Goal: Task Accomplishment & Management: Manage account settings

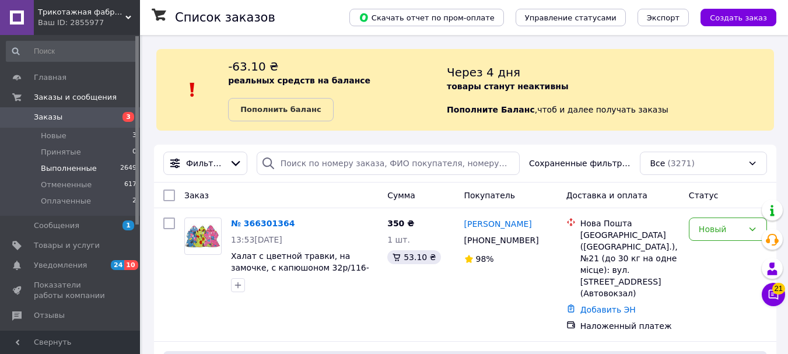
click at [65, 166] on span "Выполненные" at bounding box center [69, 168] width 56 height 10
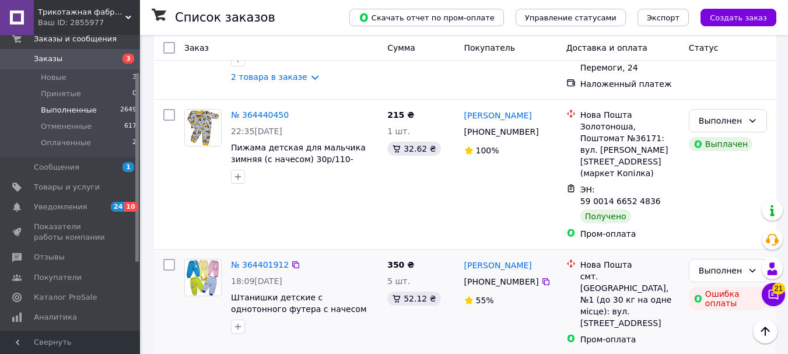
scroll to position [1924, 0]
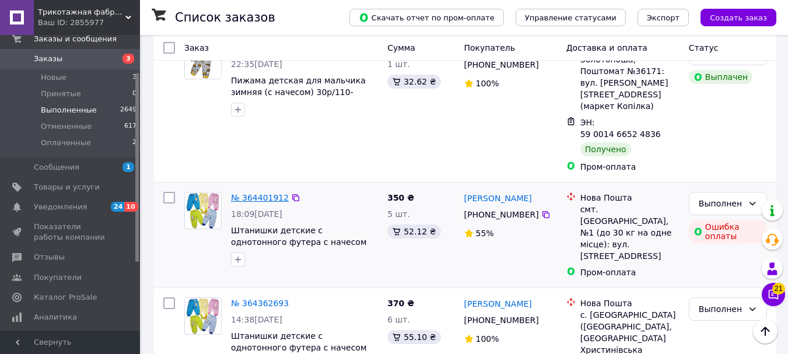
click at [246, 193] on link "№ 364401912" at bounding box center [260, 197] width 58 height 9
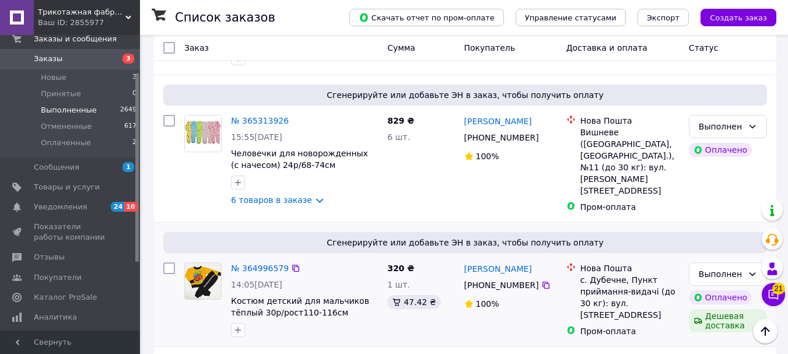
scroll to position [641, 0]
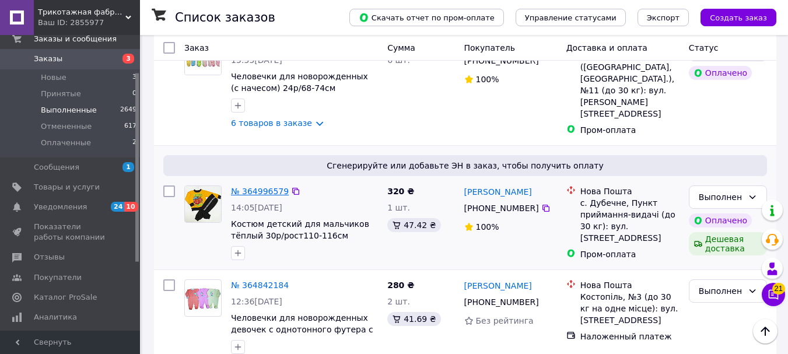
click at [260, 187] on link "№ 364996579" at bounding box center [260, 191] width 58 height 9
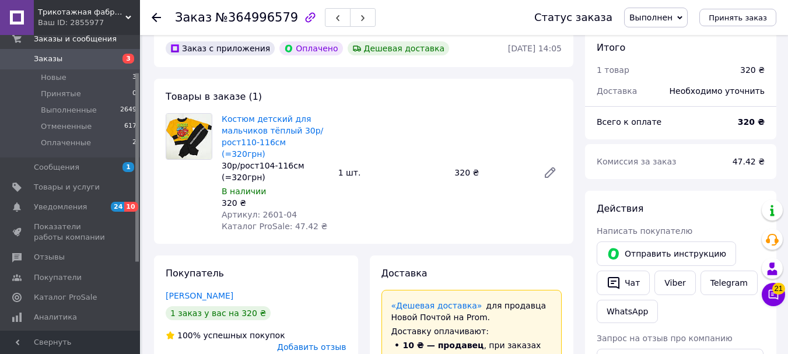
scroll to position [17, 0]
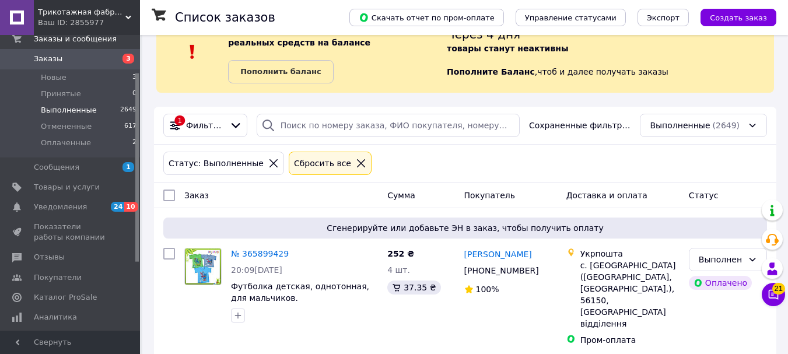
scroll to position [117, 0]
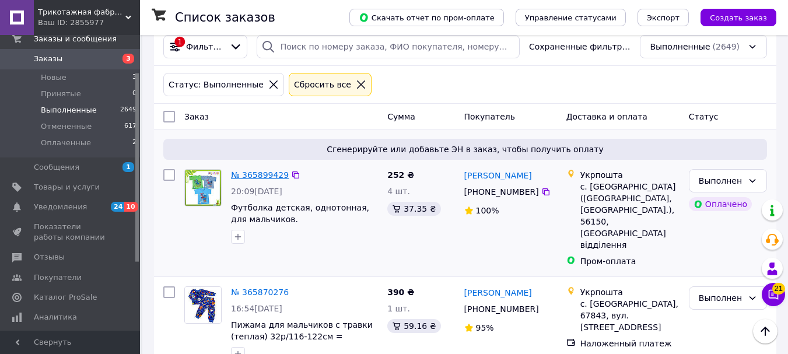
click at [257, 175] on link "№ 365899429" at bounding box center [260, 174] width 58 height 9
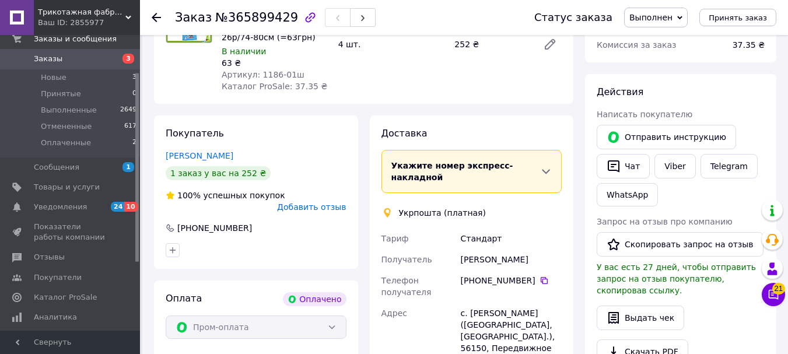
scroll to position [175, 0]
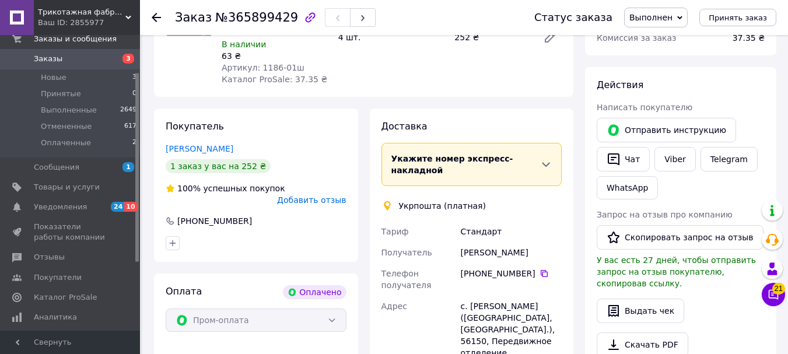
click at [420, 154] on span "Укажите номер экспресс-накладной" at bounding box center [452, 164] width 122 height 21
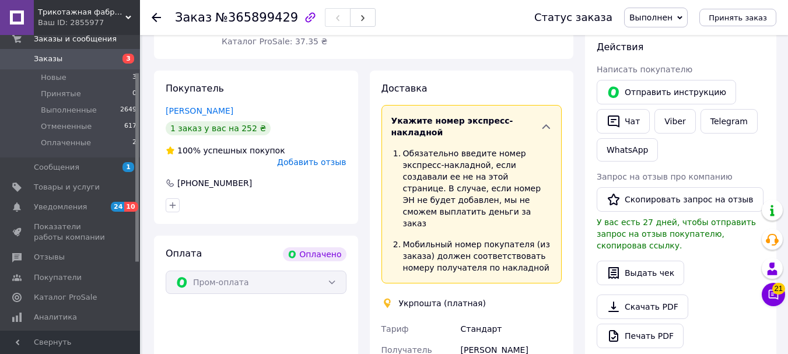
scroll to position [233, 0]
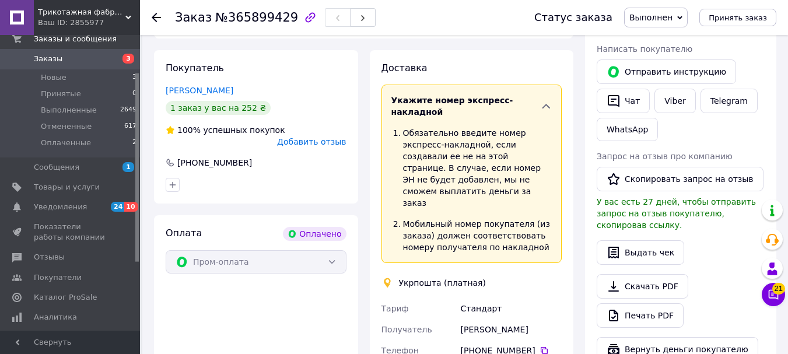
click at [364, 157] on div "Доставка Укажите номер экспресс-накладной Обязательно введите номер экспресс-на…" at bounding box center [472, 282] width 216 height 465
click at [547, 68] on div "Доставка Укажите номер экспресс-накладной Обязательно введите номер экспресс-на…" at bounding box center [471, 282] width 181 height 441
click at [559, 204] on div "Укажите номер экспресс-накладной Обязательно введите номер экспресс-накладной, …" at bounding box center [471, 174] width 181 height 178
click at [562, 221] on div "Доставка Укажите номер экспресс-накладной Обязательно введите номер экспресс-на…" at bounding box center [472, 282] width 204 height 465
click at [545, 100] on icon at bounding box center [546, 106] width 12 height 12
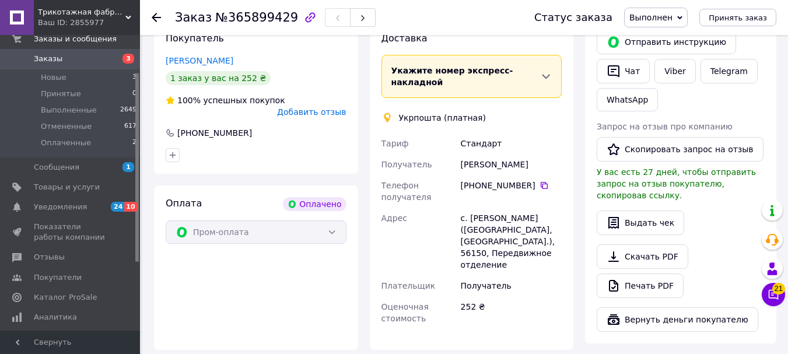
scroll to position [226, 0]
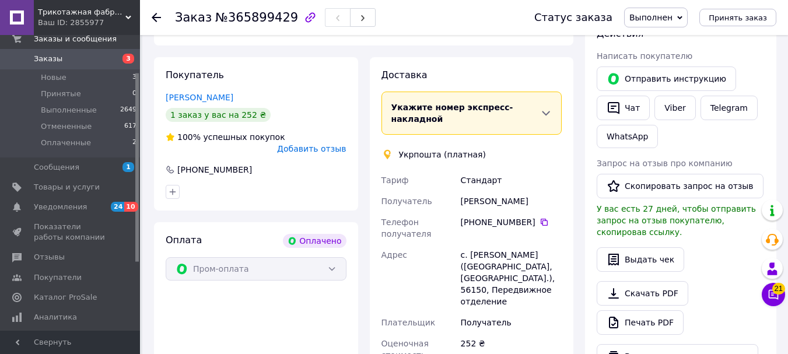
click at [389, 149] on icon at bounding box center [387, 154] width 7 height 10
click at [390, 92] on div "Укажите номер экспресс-накладной Обязательно введите номер экспресс-накладной, …" at bounding box center [471, 113] width 181 height 43
click at [397, 103] on span "Укажите номер экспресс-накладной" at bounding box center [452, 113] width 122 height 21
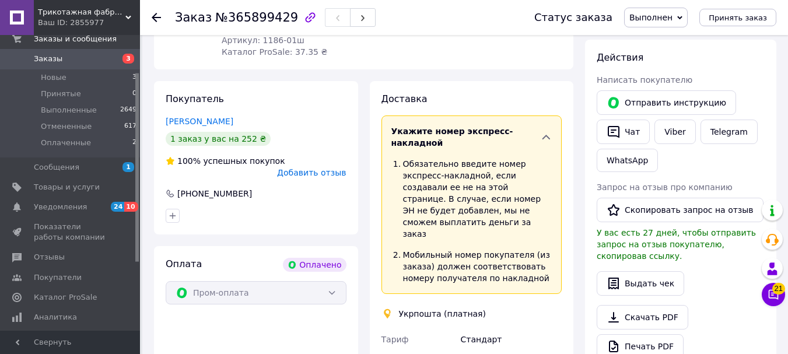
scroll to position [168, 0]
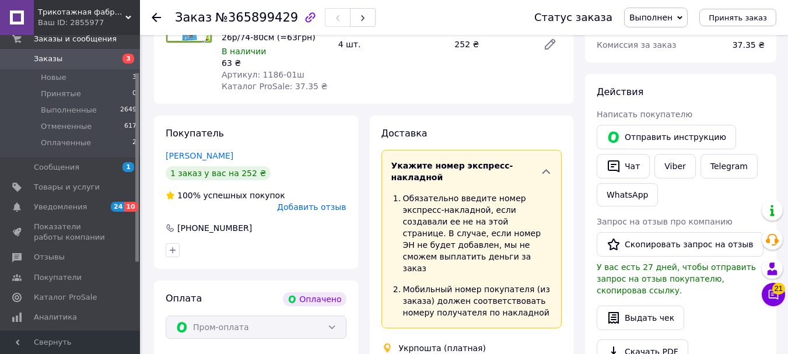
click at [548, 166] on icon at bounding box center [546, 172] width 12 height 12
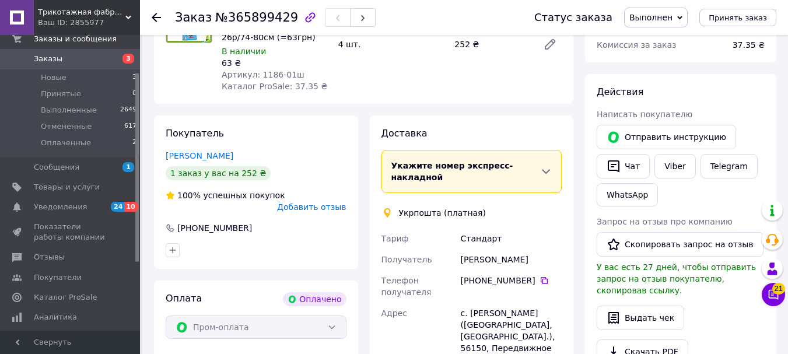
click at [480, 161] on span "Укажите номер экспресс-накладной" at bounding box center [452, 171] width 122 height 21
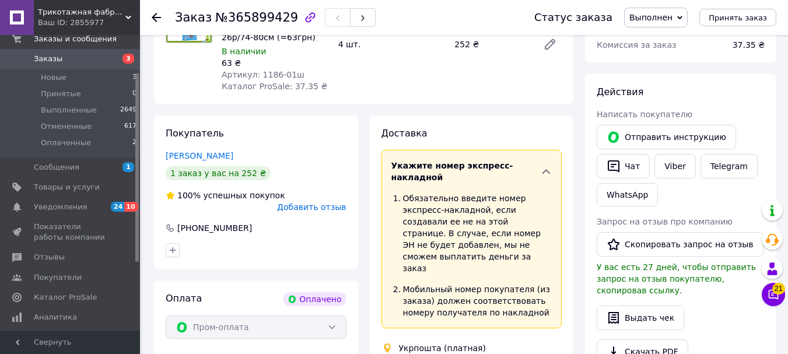
click at [503, 94] on div "Заказ с приложения Оплачено 09.10.2025 • 20:09 Товары в заказе (1) Футболка дет…" at bounding box center [363, 343] width 431 height 860
click at [573, 182] on div "Доставка Укажите номер экспресс-накладной Обязательно введите номер экспресс-на…" at bounding box center [472, 347] width 216 height 465
click at [549, 166] on icon at bounding box center [546, 172] width 12 height 12
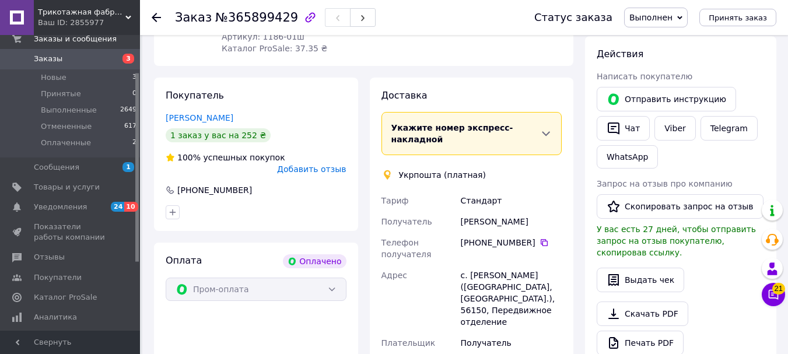
scroll to position [226, 0]
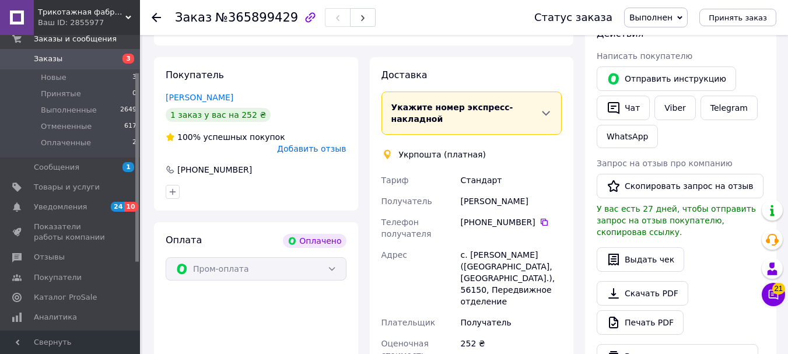
click at [395, 103] on span "Укажите номер экспресс-накладной" at bounding box center [452, 113] width 122 height 21
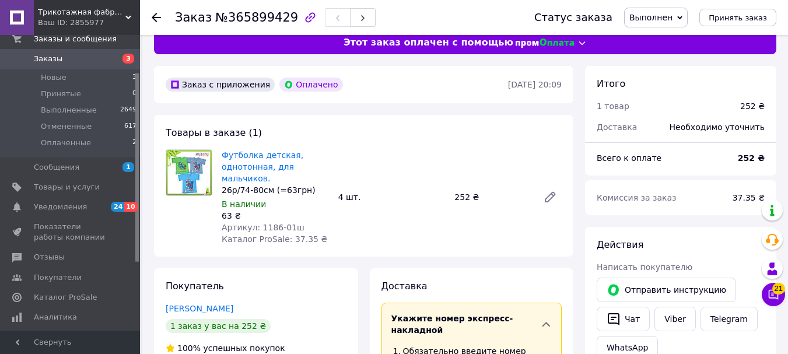
scroll to position [0, 0]
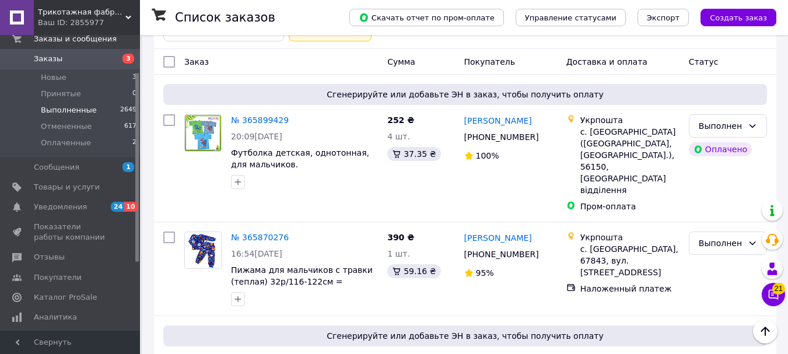
scroll to position [175, 0]
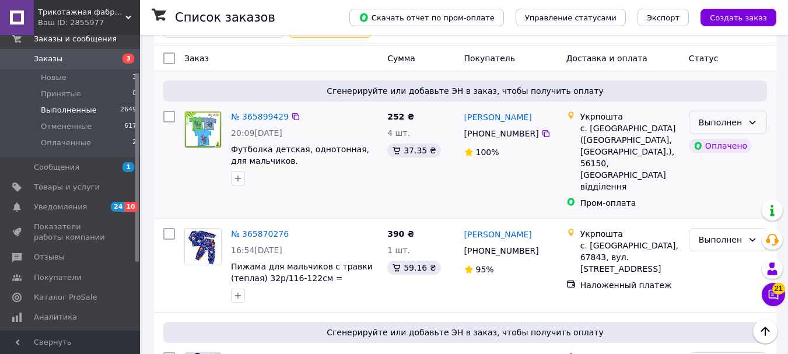
click at [753, 121] on icon at bounding box center [752, 122] width 9 height 9
click at [750, 121] on icon at bounding box center [752, 122] width 6 height 3
click at [717, 146] on li "Принят" at bounding box center [727, 148] width 77 height 21
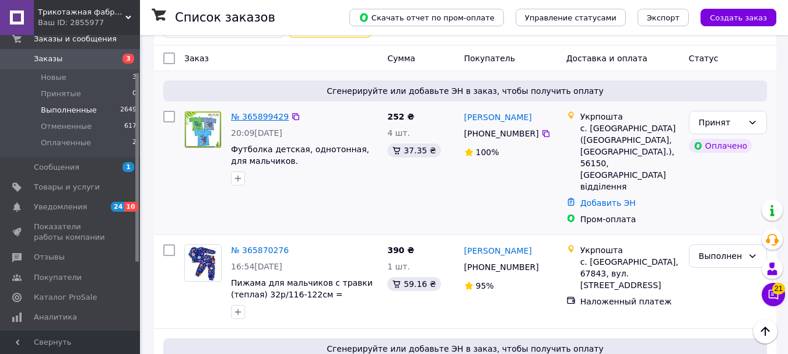
click at [246, 116] on link "№ 365899429" at bounding box center [260, 116] width 58 height 9
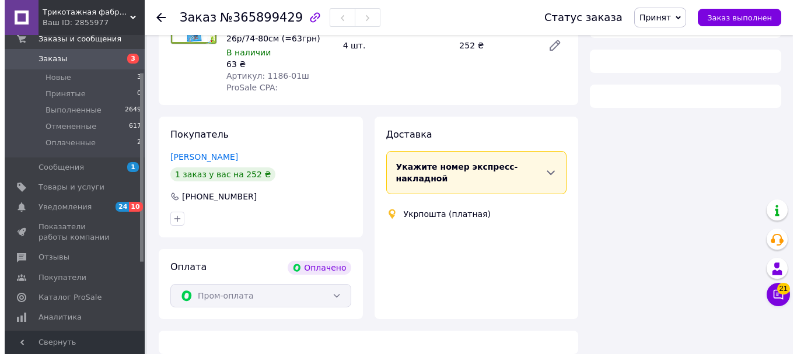
scroll to position [175, 0]
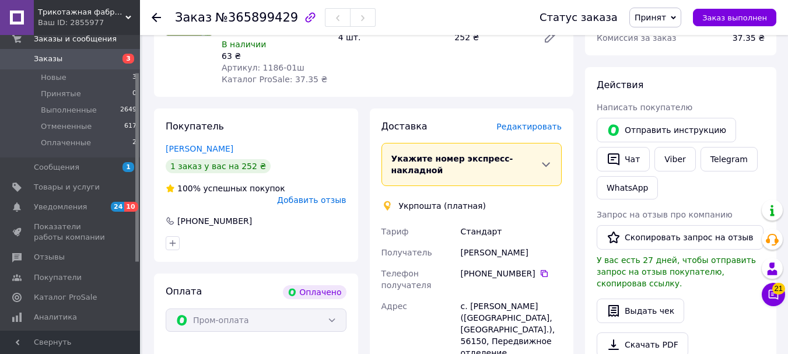
click at [405, 154] on span "Укажите номер экспресс-накладной" at bounding box center [452, 164] width 122 height 21
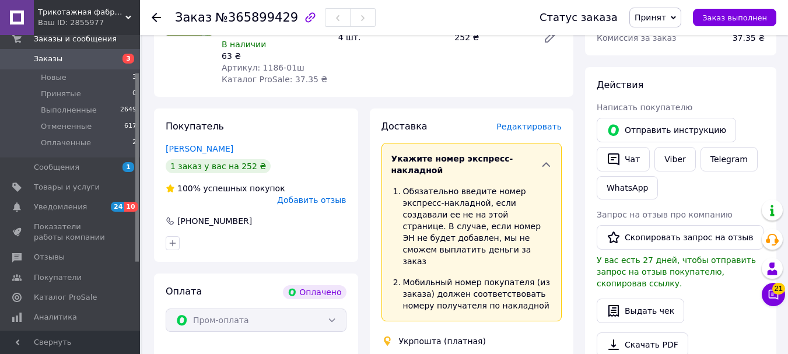
click at [405, 154] on span "Укажите номер экспресс-накладной" at bounding box center [452, 164] width 122 height 21
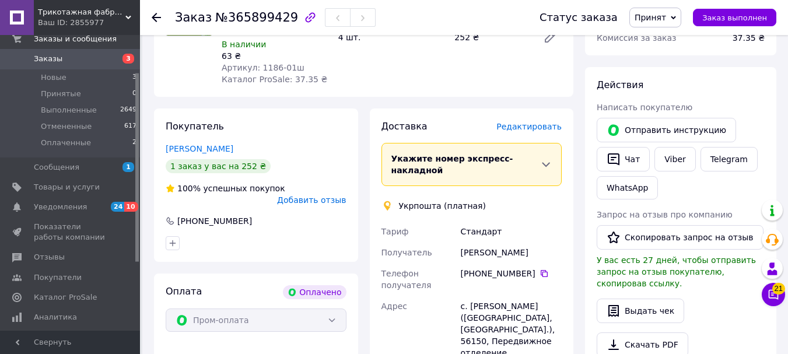
click at [531, 122] on span "Редактировать" at bounding box center [528, 126] width 65 height 9
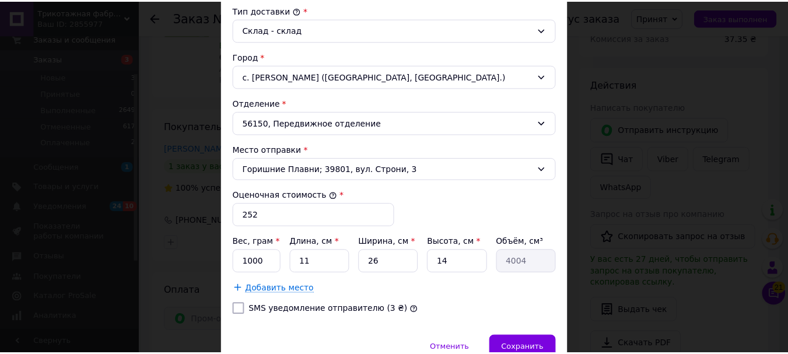
scroll to position [376, 0]
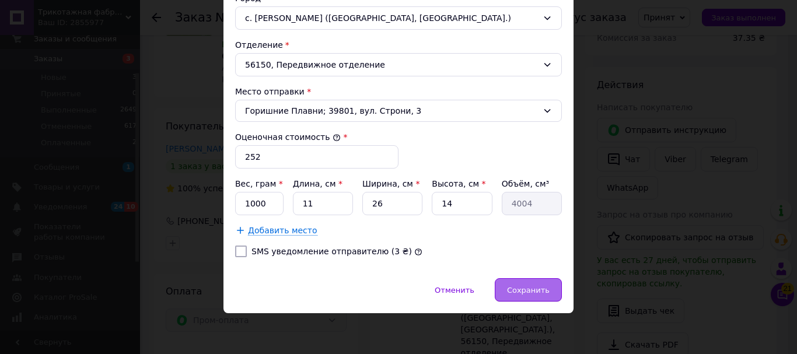
click at [521, 290] on span "Сохранить" at bounding box center [528, 290] width 43 height 9
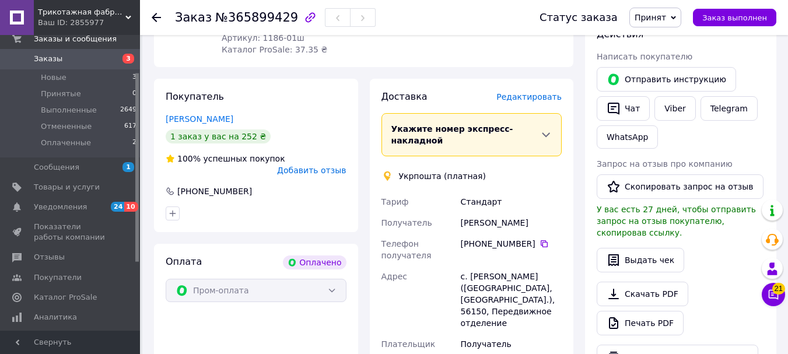
scroll to position [233, 0]
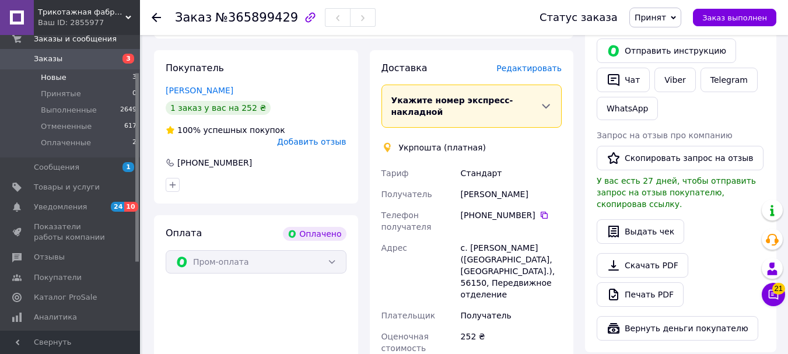
click at [54, 76] on span "Новые" at bounding box center [54, 77] width 26 height 10
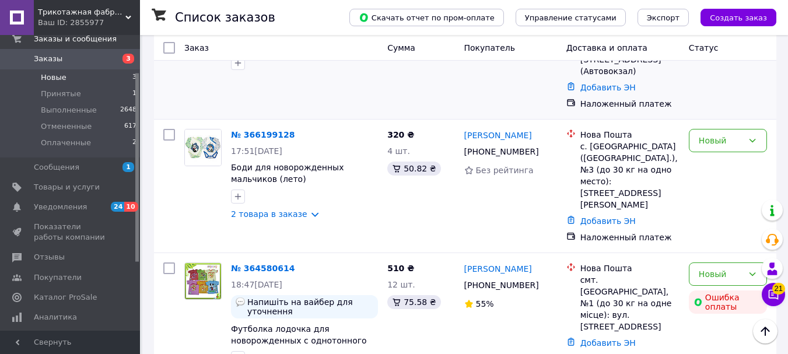
scroll to position [275, 0]
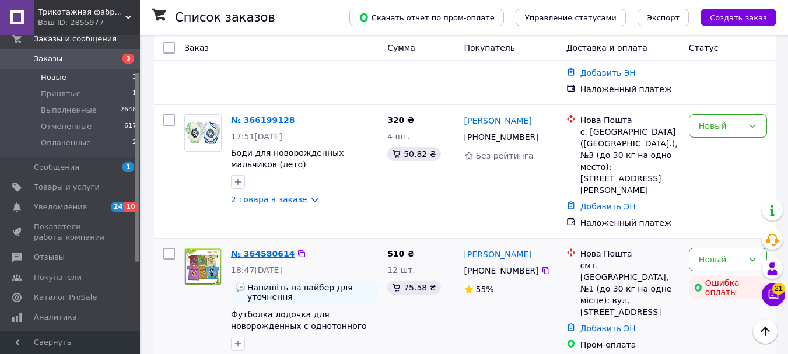
click at [264, 249] on link "№ 364580614" at bounding box center [263, 253] width 64 height 9
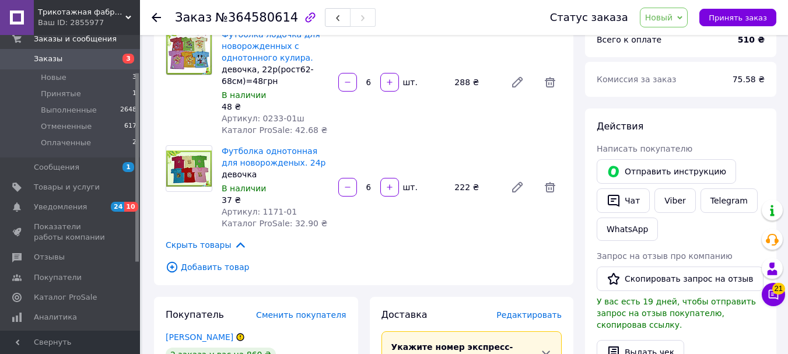
scroll to position [100, 0]
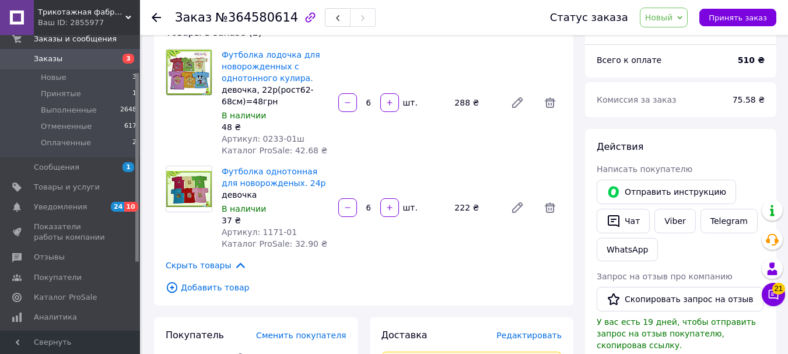
click at [197, 178] on img at bounding box center [188, 189] width 45 height 36
click at [251, 173] on link "Футболка однотонная для новорожденых. 24р" at bounding box center [274, 177] width 104 height 21
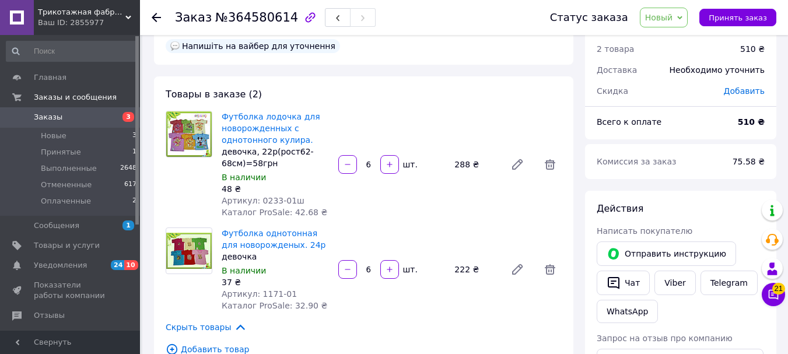
scroll to position [58, 0]
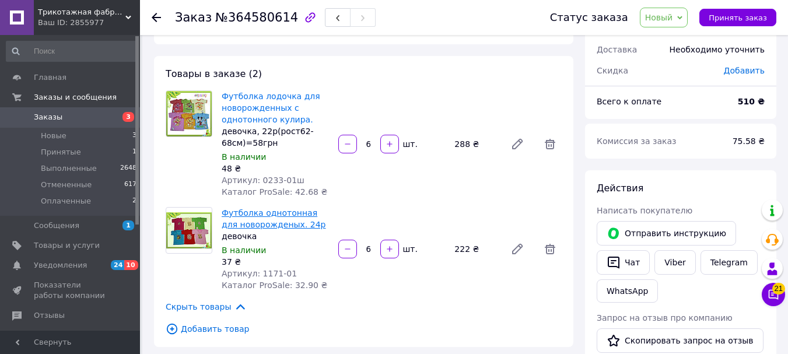
click at [259, 212] on link "Футболка однотонная для новорожденых. 24р" at bounding box center [274, 218] width 104 height 21
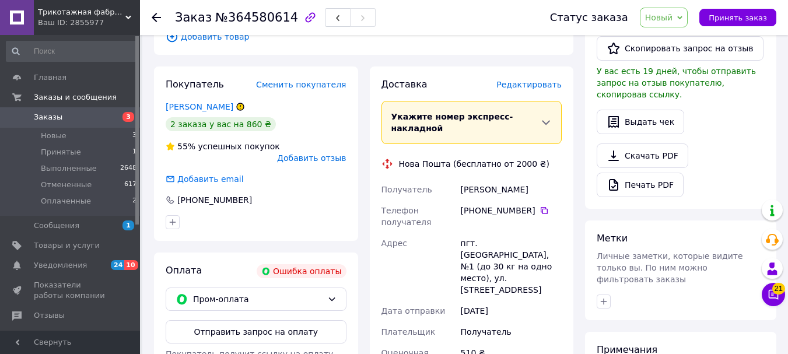
scroll to position [350, 0]
click at [60, 135] on span "Новые" at bounding box center [54, 136] width 26 height 10
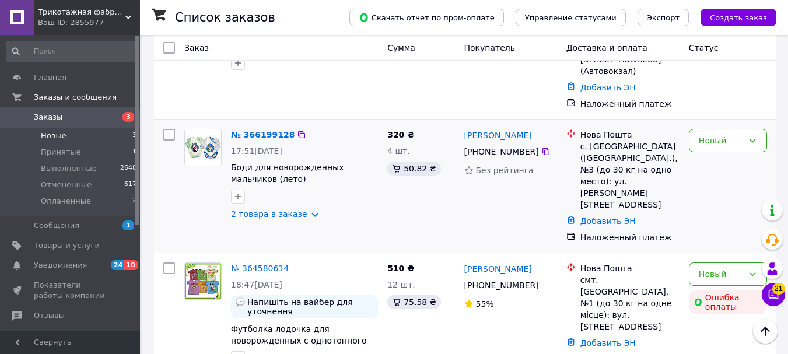
scroll to position [275, 0]
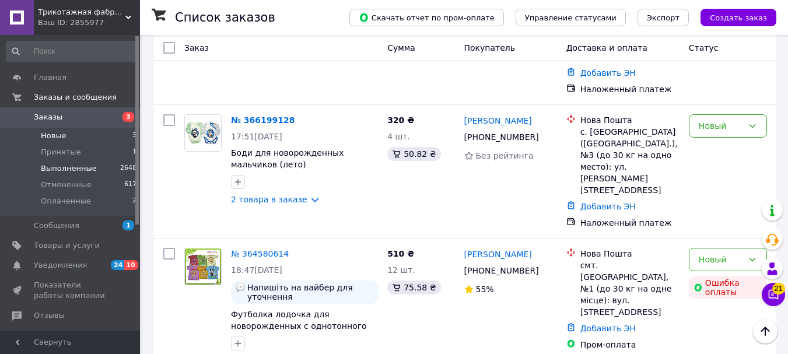
click at [65, 167] on span "Выполненные" at bounding box center [69, 168] width 56 height 10
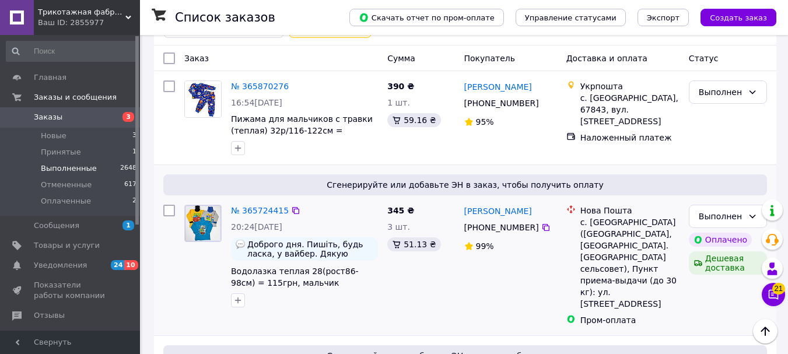
scroll to position [233, 0]
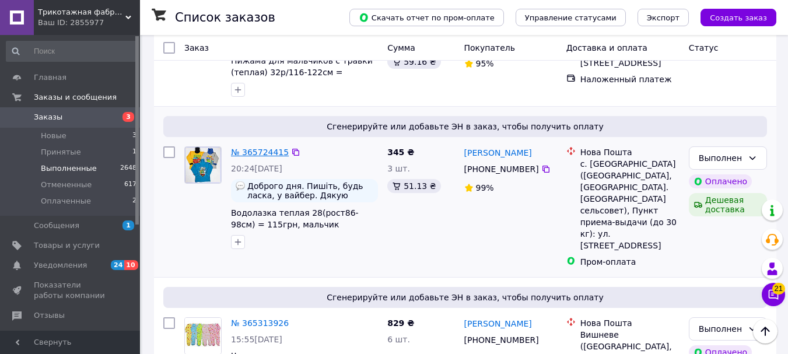
click at [247, 153] on link "№ 365724415" at bounding box center [260, 152] width 58 height 9
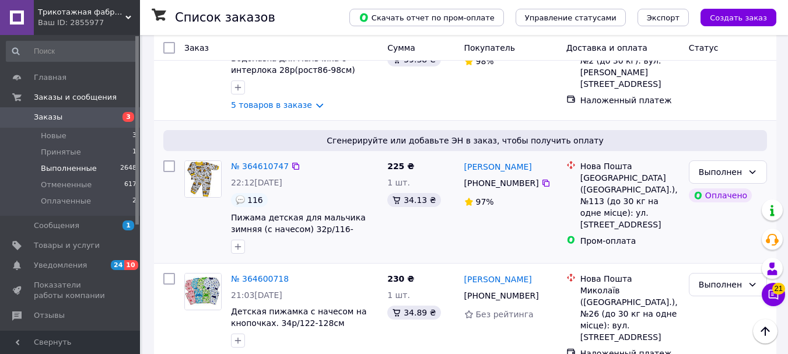
scroll to position [991, 0]
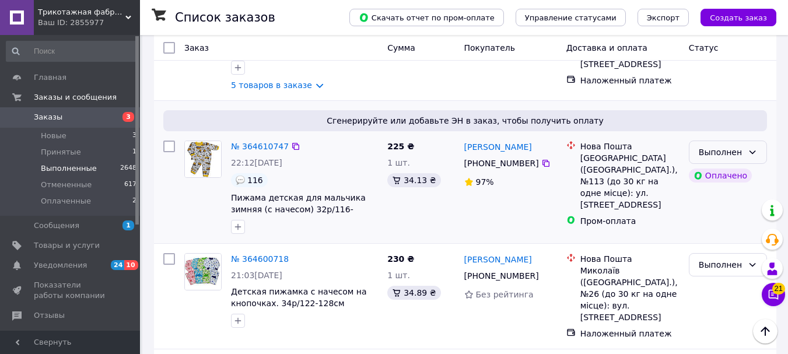
click at [728, 146] on div "Выполнен" at bounding box center [721, 152] width 44 height 13
click at [719, 153] on li "Принят" at bounding box center [727, 152] width 77 height 21
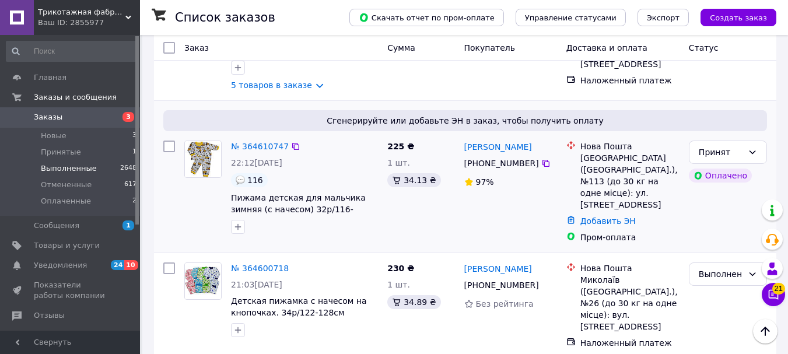
click at [356, 115] on span "Сгенерируйте или добавьте ЭН в заказ, чтобы получить оплату" at bounding box center [465, 121] width 594 height 12
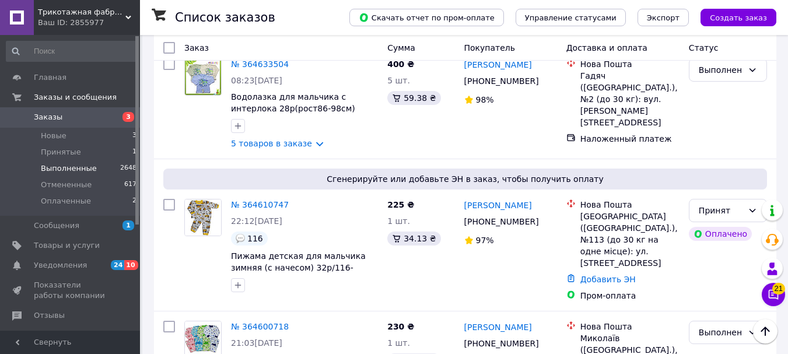
scroll to position [991, 0]
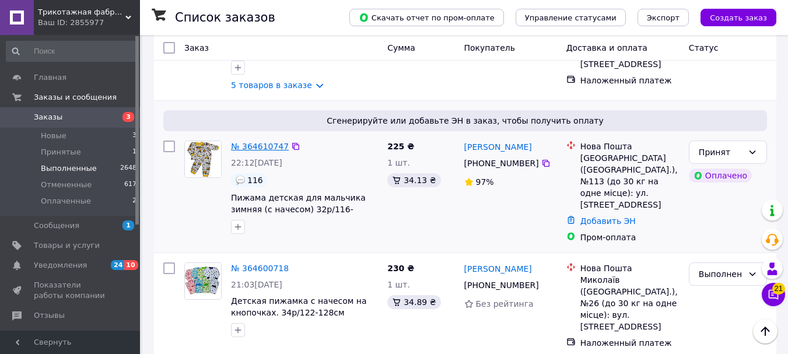
click at [262, 142] on link "№ 364610747" at bounding box center [260, 146] width 58 height 9
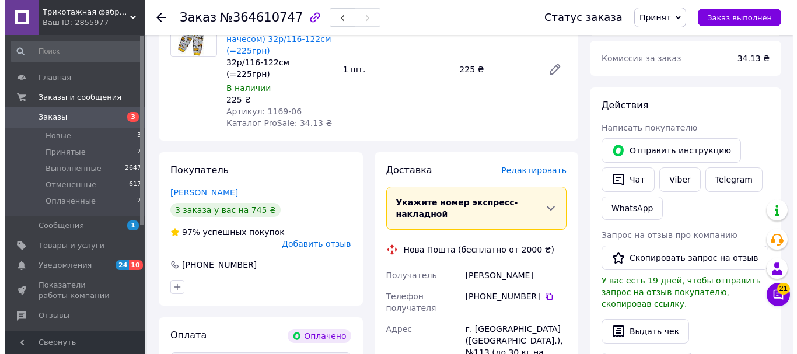
scroll to position [175, 0]
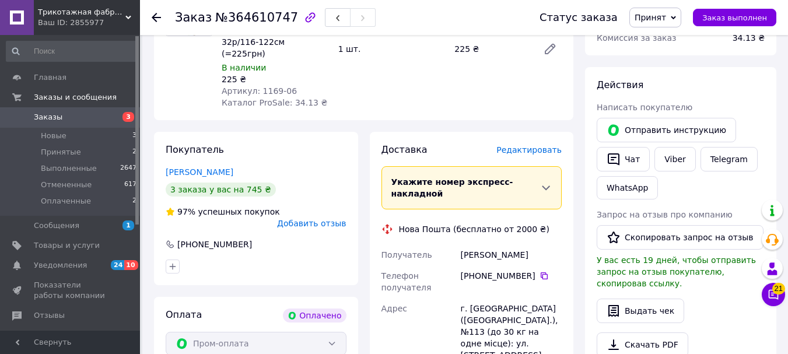
click at [534, 145] on span "Редактировать" at bounding box center [528, 149] width 65 height 9
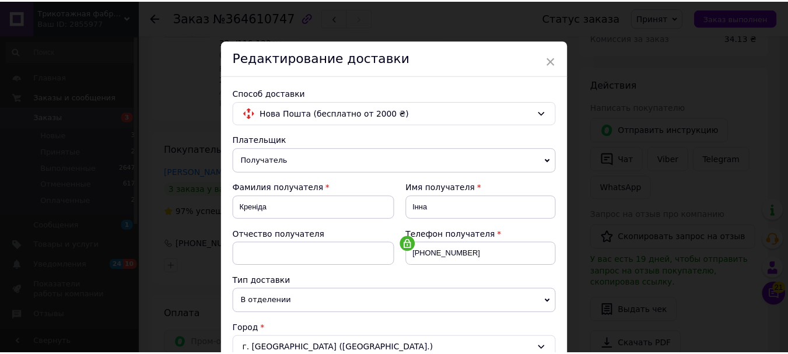
scroll to position [0, 0]
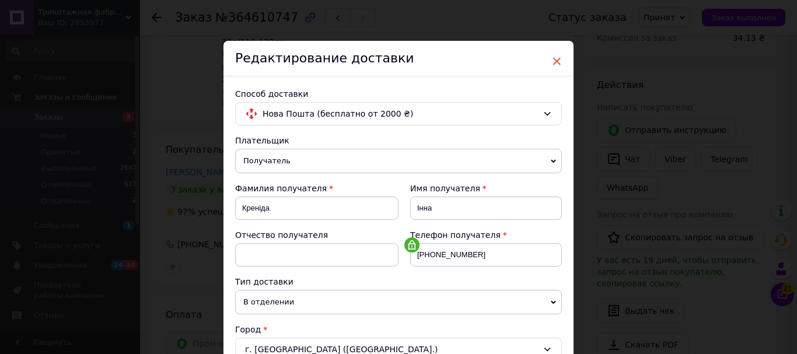
click at [556, 61] on span "×" at bounding box center [556, 61] width 10 height 20
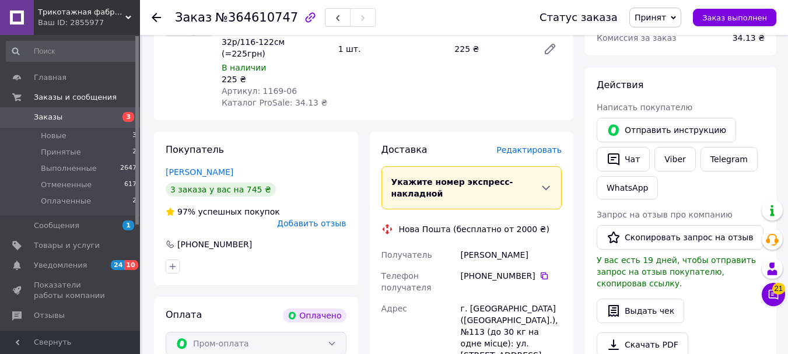
click at [513, 177] on span "Укажите номер экспресс-накладной" at bounding box center [452, 187] width 122 height 21
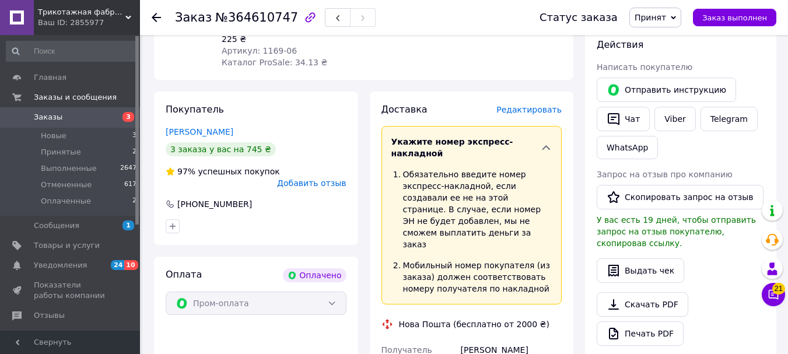
scroll to position [292, 0]
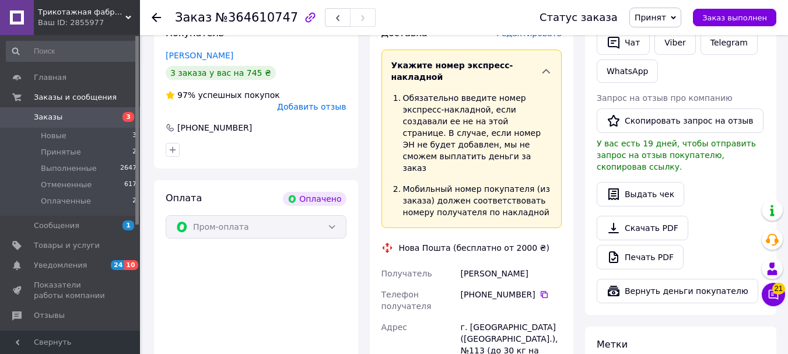
click at [542, 65] on icon at bounding box center [546, 71] width 12 height 12
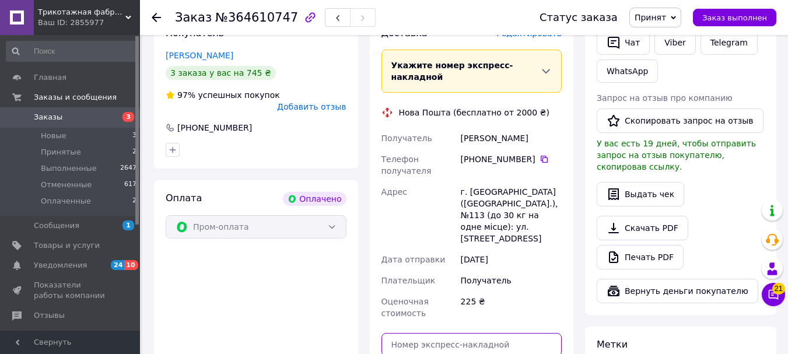
click at [435, 333] on input "text" at bounding box center [471, 344] width 181 height 23
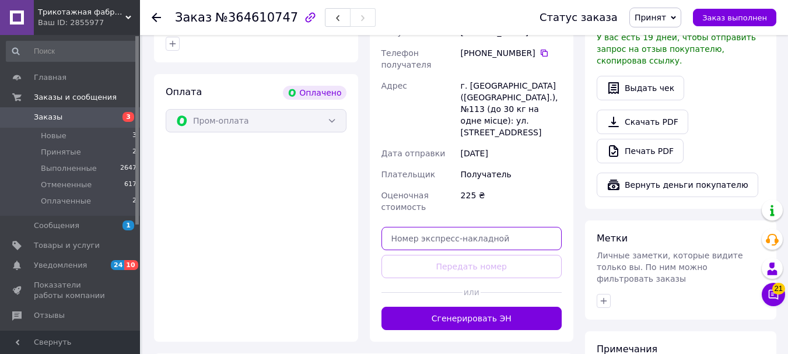
scroll to position [408, 0]
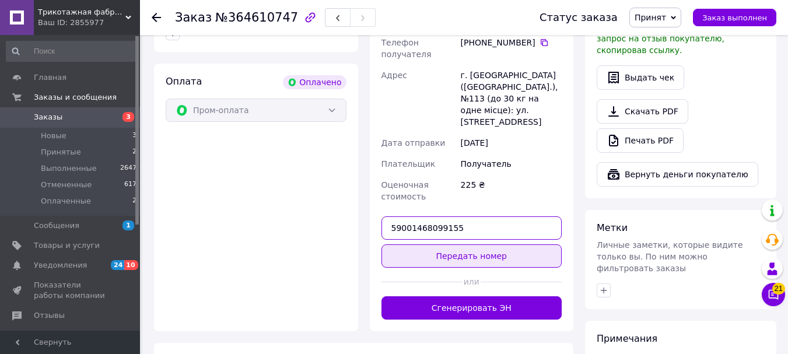
type input "59001468099155"
click at [493, 244] on button "Передать номер" at bounding box center [471, 255] width 181 height 23
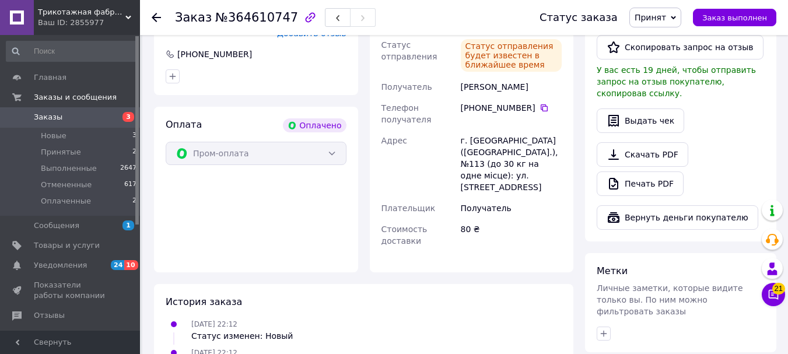
scroll to position [292, 0]
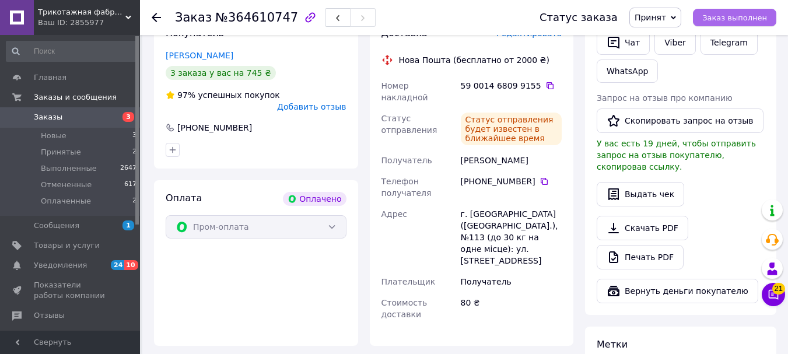
click at [749, 19] on span "Заказ выполнен" at bounding box center [734, 17] width 65 height 9
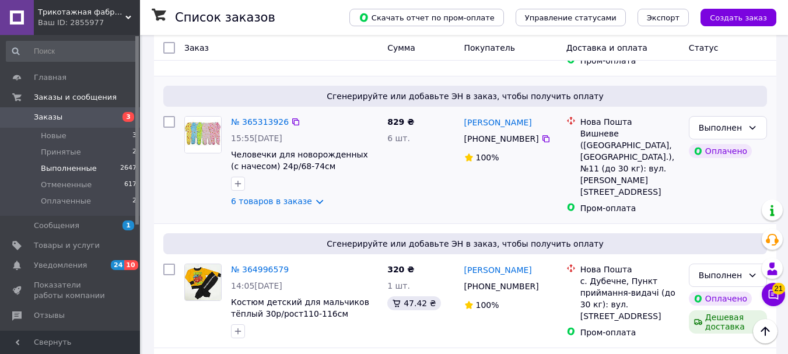
scroll to position [525, 0]
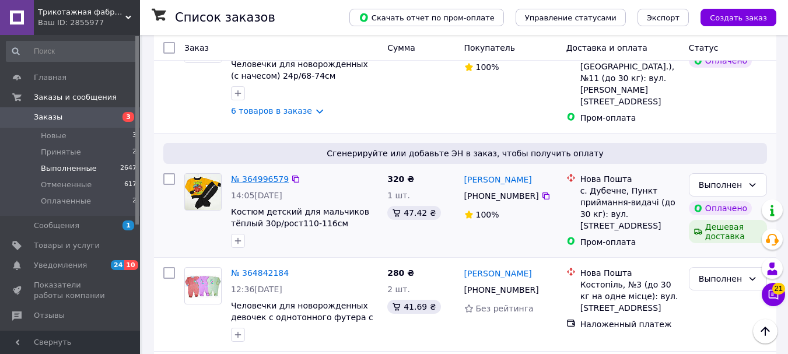
click at [271, 174] on link "№ 364996579" at bounding box center [260, 178] width 58 height 9
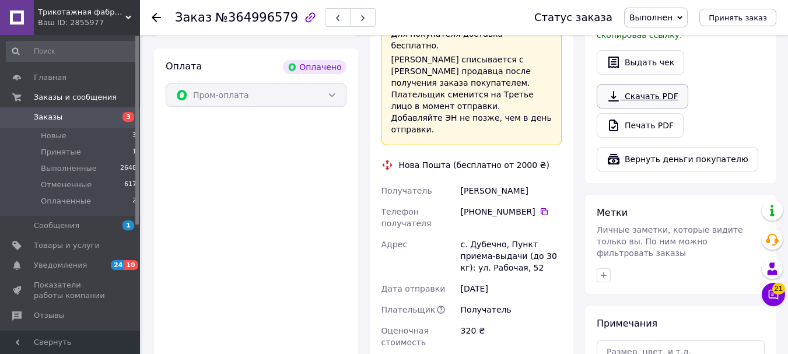
scroll to position [367, 0]
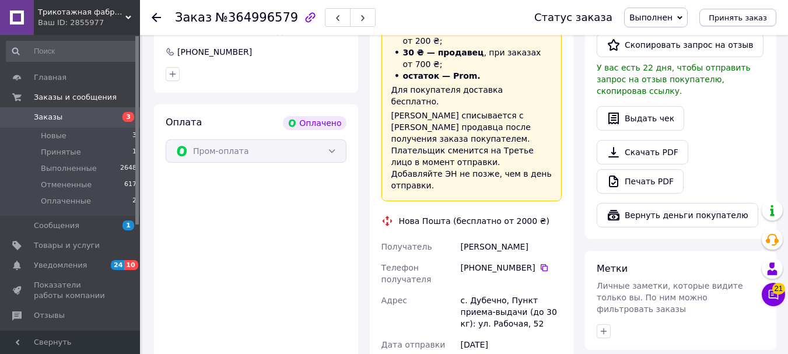
click at [752, 16] on span "Принять заказ" at bounding box center [738, 17] width 58 height 9
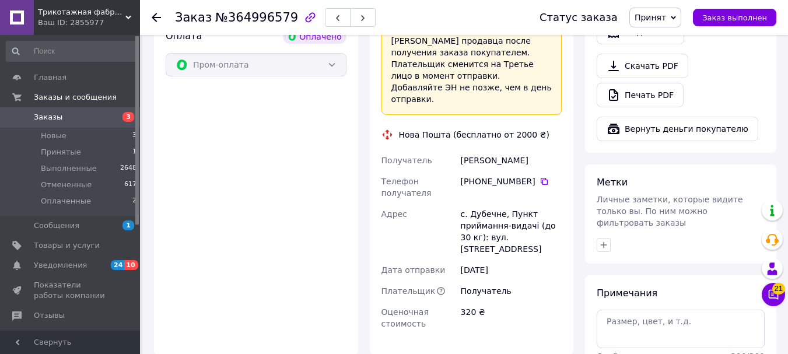
scroll to position [629, 0]
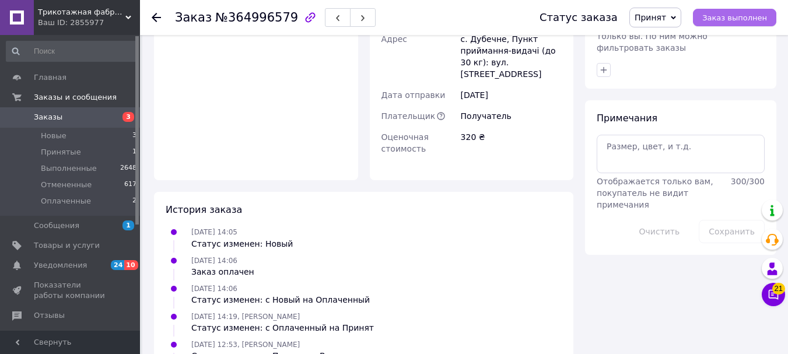
click at [748, 19] on span "Заказ выполнен" at bounding box center [734, 17] width 65 height 9
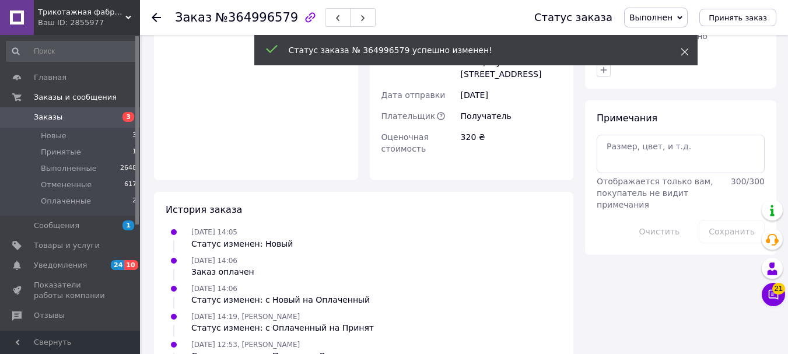
click at [682, 50] on use at bounding box center [685, 52] width 8 height 8
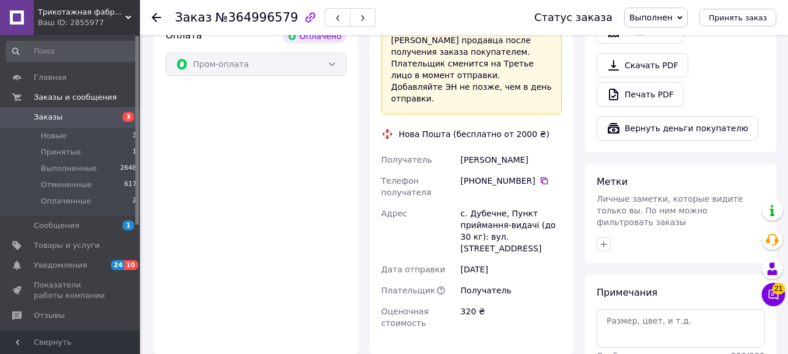
scroll to position [454, 0]
click at [739, 18] on span "Принять заказ" at bounding box center [738, 17] width 58 height 9
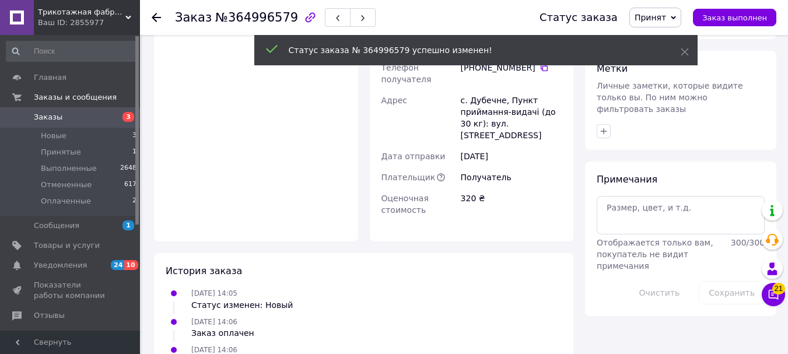
scroll to position [570, 0]
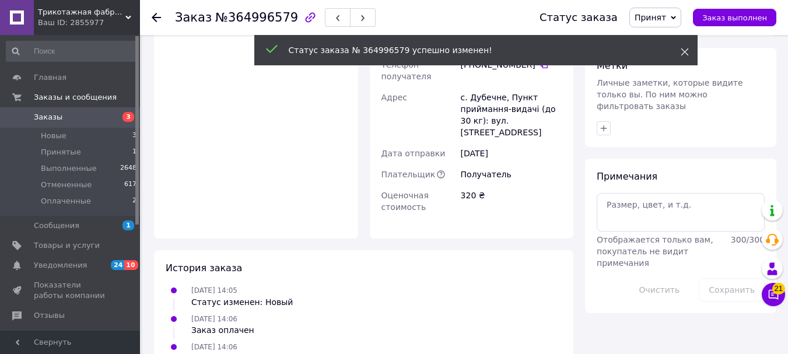
click at [684, 53] on icon at bounding box center [685, 52] width 8 height 8
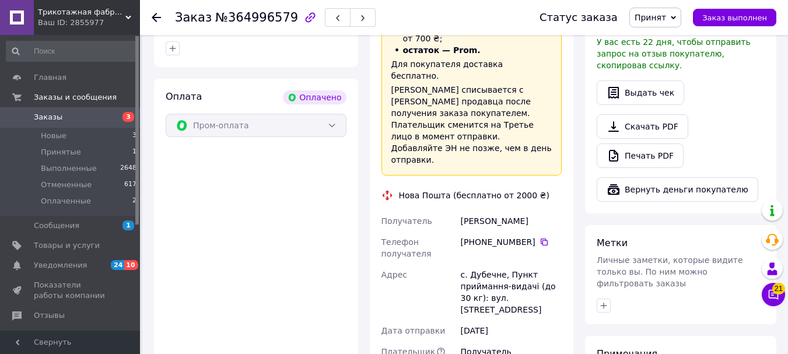
scroll to position [276, 0]
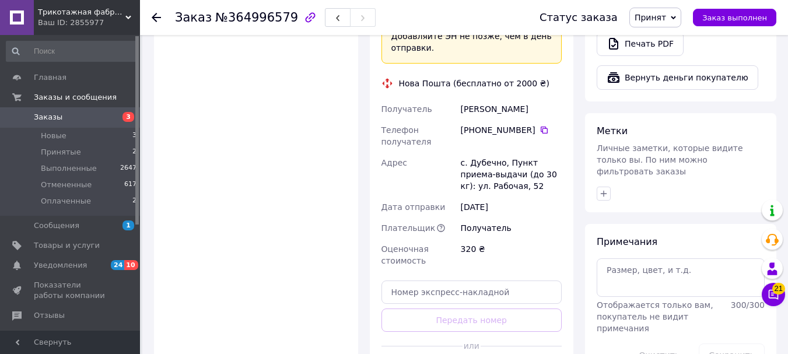
scroll to position [529, 0]
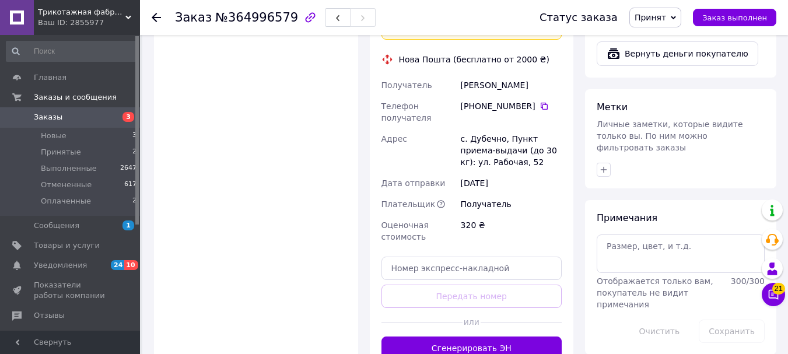
click at [398, 251] on div "Доставка Редактировать «Дешевая доставка»   для продавца Новой Почтой на Prom. …" at bounding box center [471, 74] width 181 height 570
click at [410, 252] on div "Доставка Редактировать «Дешевая доставка»   для продавца Новой Почтой на Prom. …" at bounding box center [471, 74] width 181 height 570
click at [422, 252] on div "Доставка Редактировать «Дешевая доставка»   для продавца Новой Почтой на Prom. …" at bounding box center [471, 74] width 181 height 570
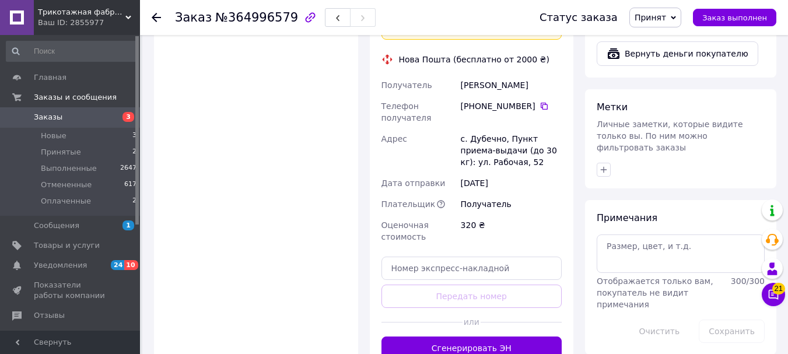
click at [458, 247] on div "Доставка Редактировать «Дешевая доставка»   для продавца Новой Почтой на Prom. …" at bounding box center [471, 74] width 181 height 570
click at [420, 257] on input "text" at bounding box center [471, 268] width 181 height 23
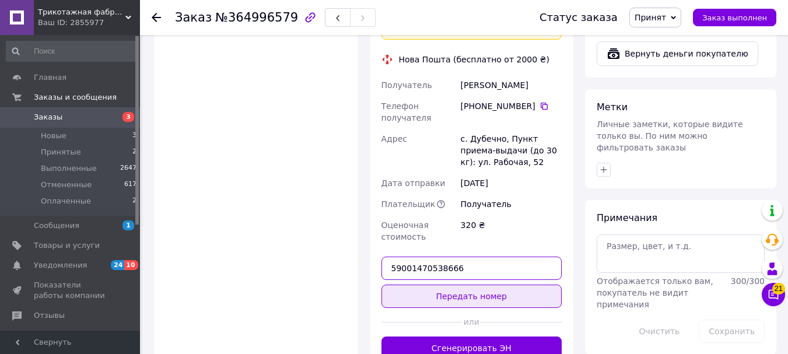
type input "59001470538666"
click at [499, 285] on button "Передать номер" at bounding box center [471, 296] width 181 height 23
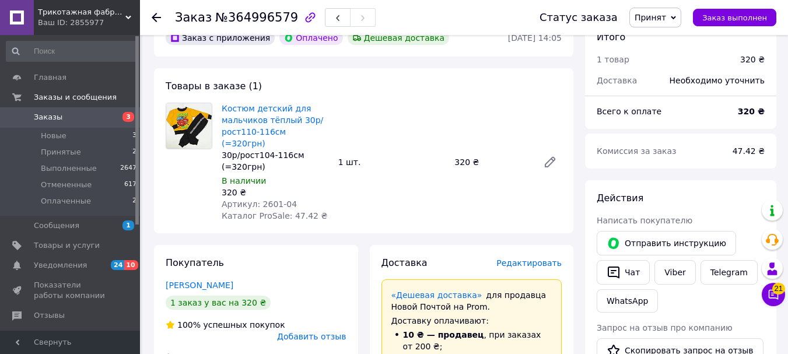
scroll to position [0, 0]
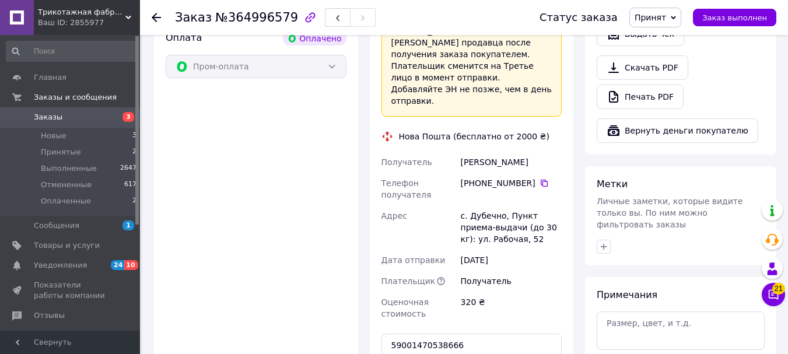
scroll to position [525, 0]
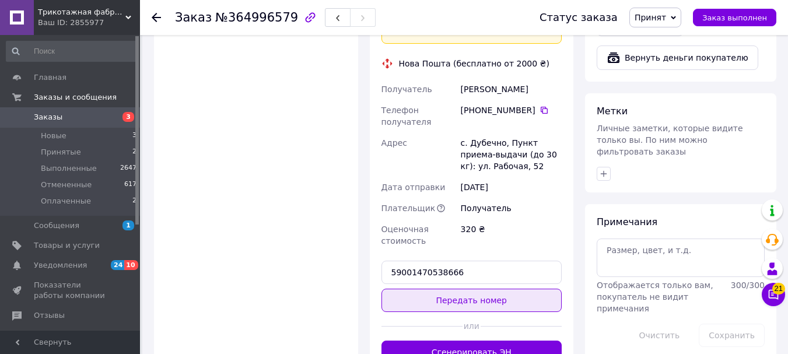
click at [490, 289] on button "Передать номер" at bounding box center [471, 300] width 181 height 23
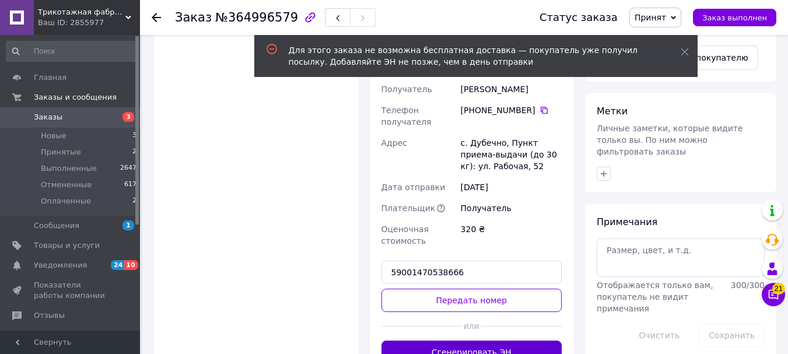
click at [499, 341] on button "Сгенерировать ЭН" at bounding box center [471, 352] width 181 height 23
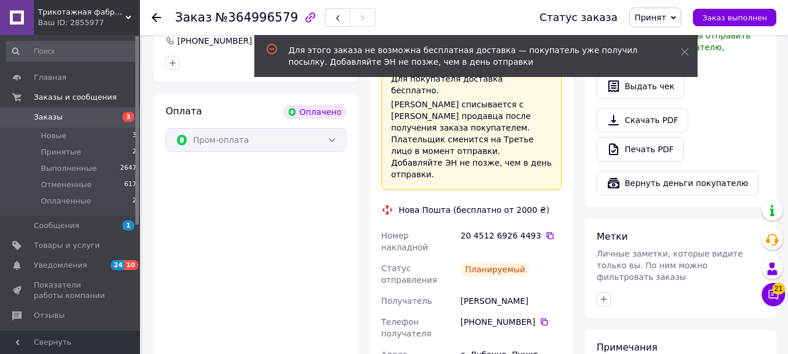
scroll to position [350, 0]
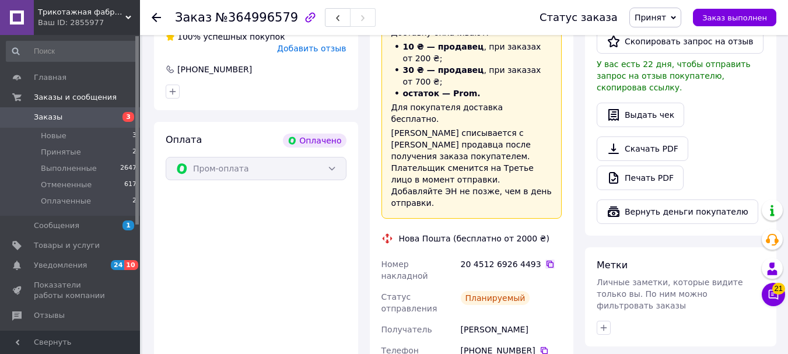
click at [545, 259] on icon at bounding box center [549, 263] width 9 height 9
click at [517, 258] on div "20 4512 6926 4493" at bounding box center [511, 264] width 101 height 12
click at [530, 258] on div "20 4512 6926 4493" at bounding box center [511, 264] width 101 height 12
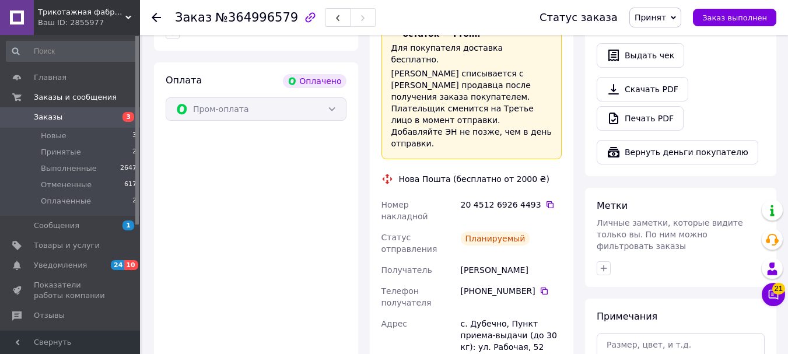
scroll to position [408, 0]
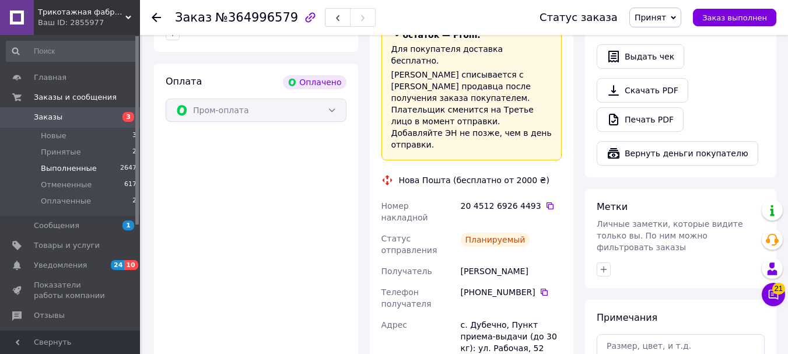
click at [71, 169] on span "Выполненные" at bounding box center [69, 168] width 56 height 10
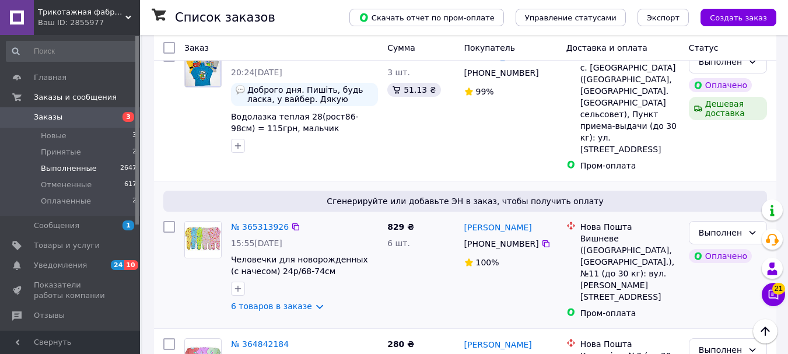
scroll to position [350, 0]
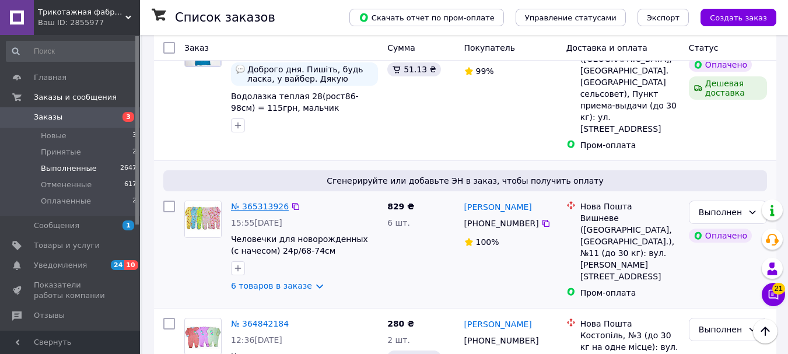
click at [257, 202] on link "№ 365313926" at bounding box center [260, 206] width 58 height 9
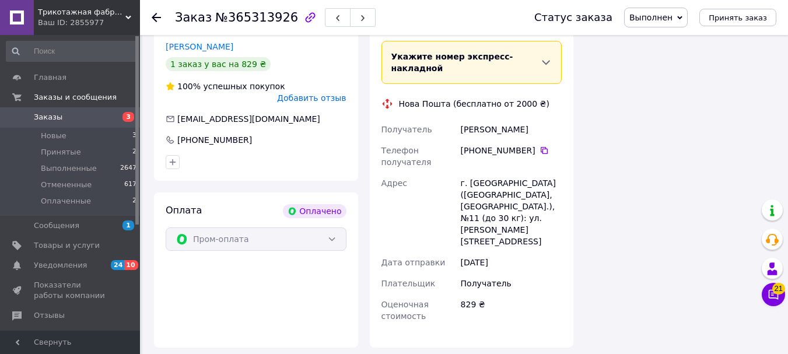
scroll to position [875, 0]
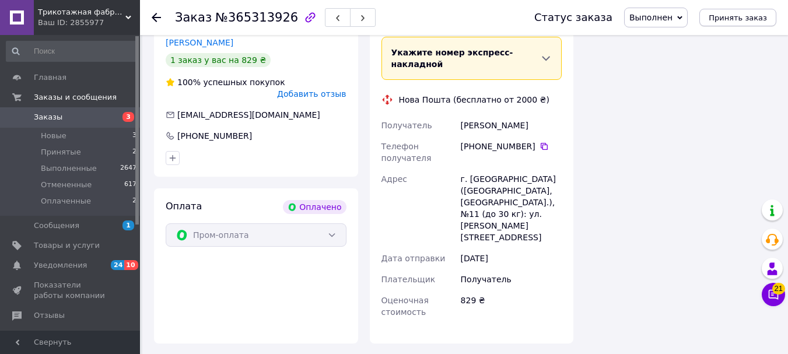
click at [750, 15] on span "Принять заказ" at bounding box center [738, 17] width 58 height 9
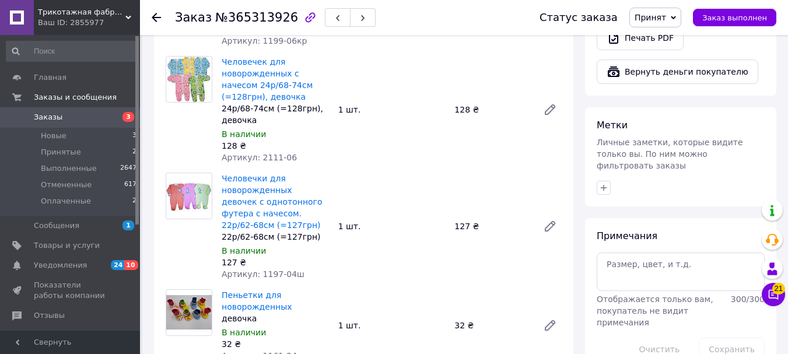
scroll to position [467, 0]
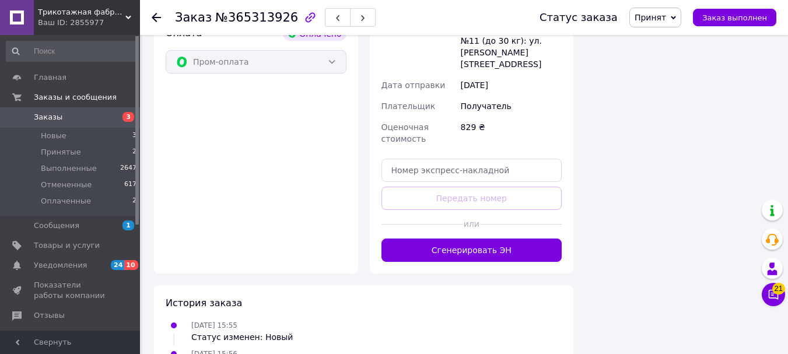
scroll to position [1054, 0]
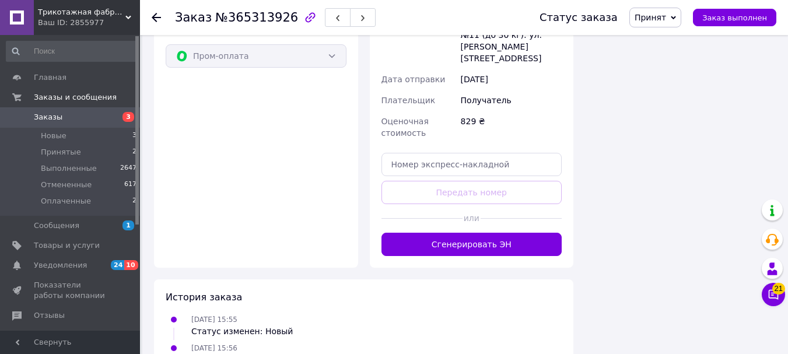
click at [414, 148] on div "Доставка Редактировать Укажите номер экспресс-накладной Обязательно введите ном…" at bounding box center [471, 45] width 181 height 421
click at [479, 143] on div "Доставка Редактировать Укажите номер экспресс-накладной Обязательно введите ном…" at bounding box center [471, 45] width 181 height 421
click at [430, 153] on input "text" at bounding box center [471, 164] width 181 height 23
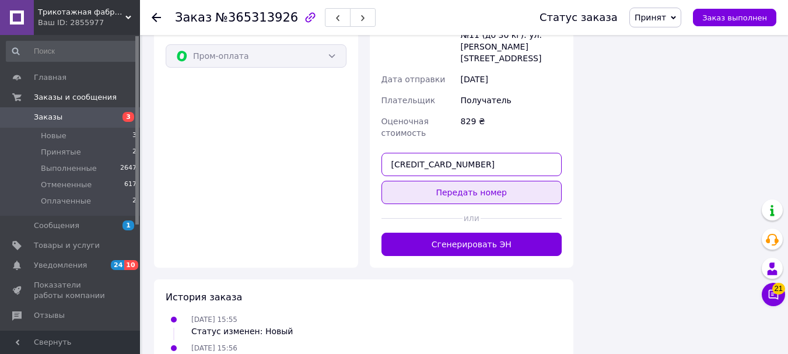
type input "[CREDIT_CARD_NUMBER]"
click at [491, 181] on button "Передать номер" at bounding box center [471, 192] width 181 height 23
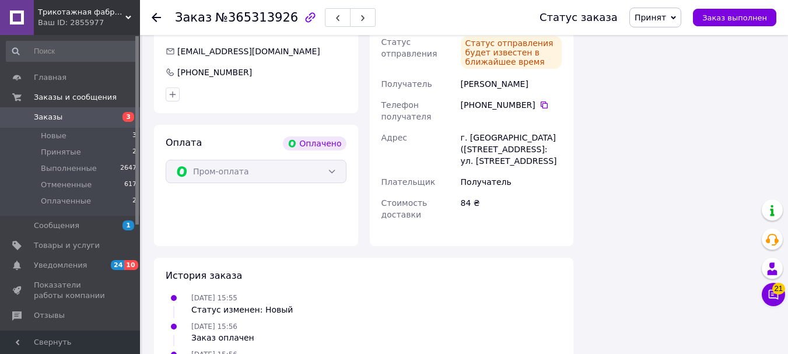
scroll to position [937, 0]
click at [732, 19] on span "Заказ выполнен" at bounding box center [734, 17] width 65 height 9
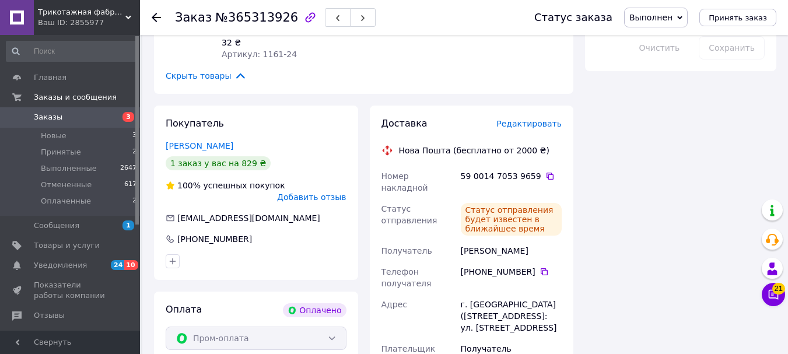
scroll to position [762, 0]
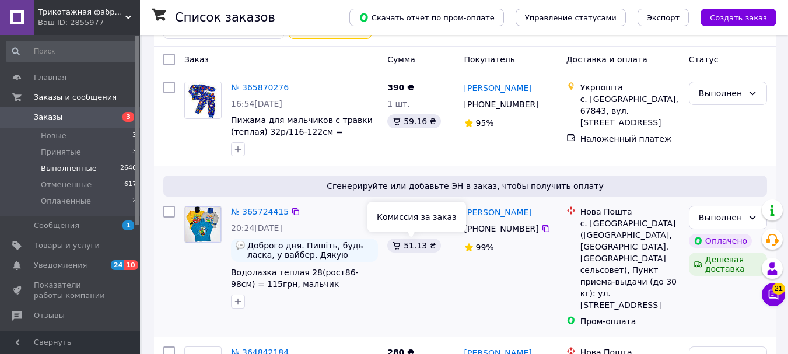
scroll to position [175, 0]
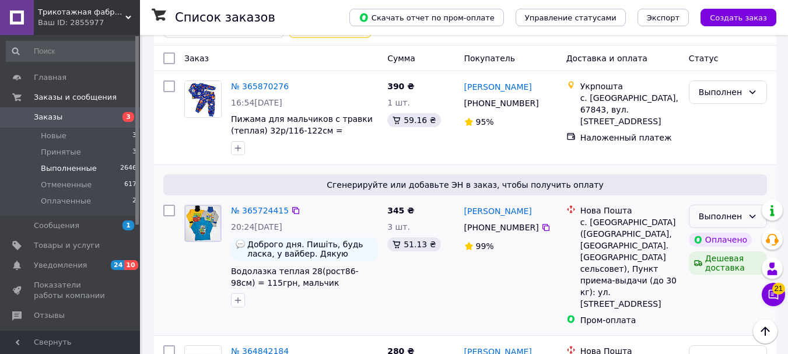
click at [716, 217] on div "Выполнен" at bounding box center [721, 216] width 44 height 13
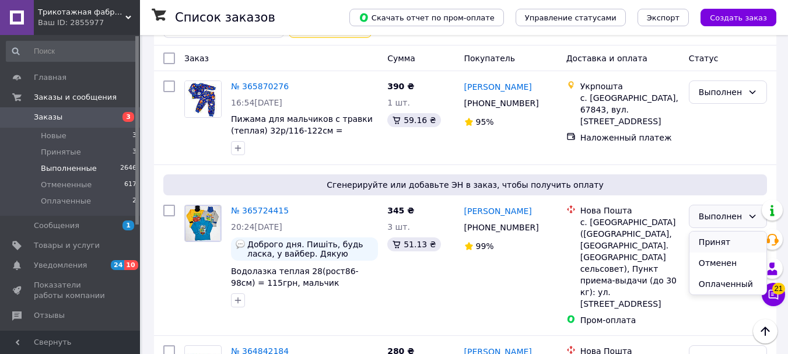
click at [716, 242] on li "Принят" at bounding box center [727, 242] width 77 height 21
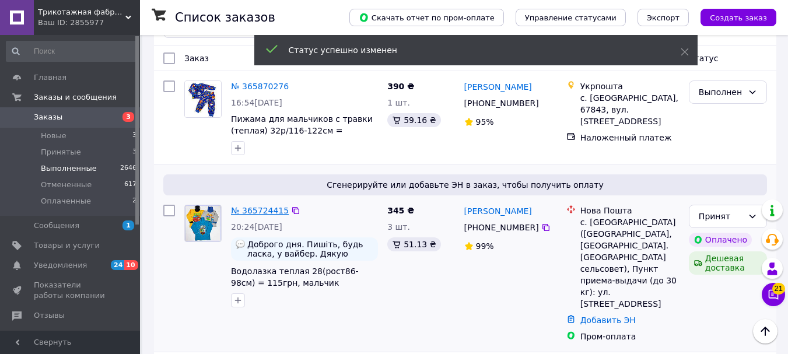
click at [261, 215] on link "№ 365724415" at bounding box center [260, 210] width 58 height 9
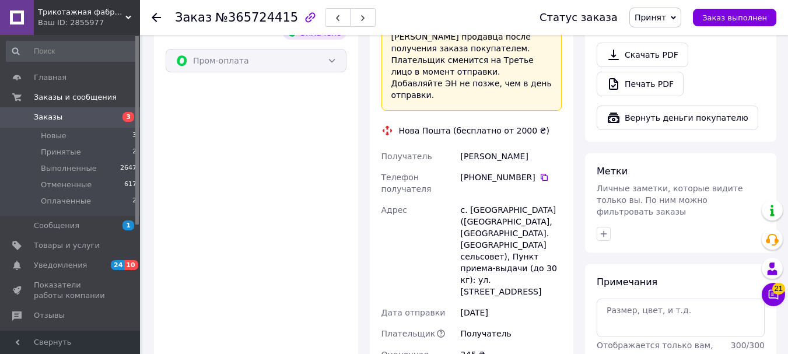
scroll to position [525, 0]
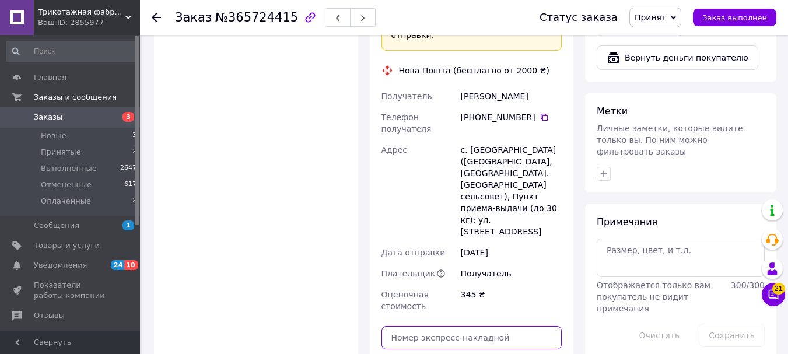
click at [414, 326] on input "text" at bounding box center [471, 337] width 181 height 23
type input "59001473365163"
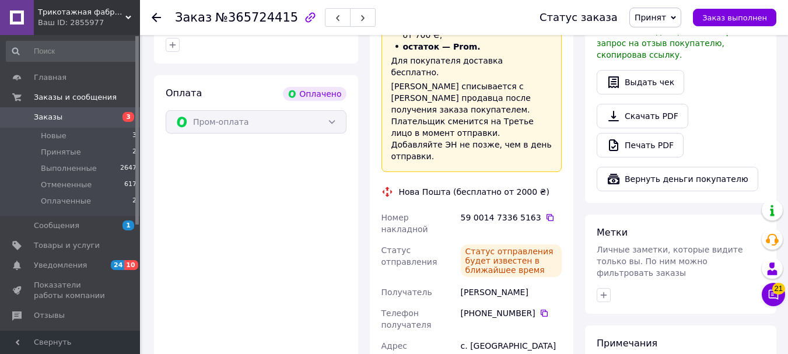
scroll to position [408, 0]
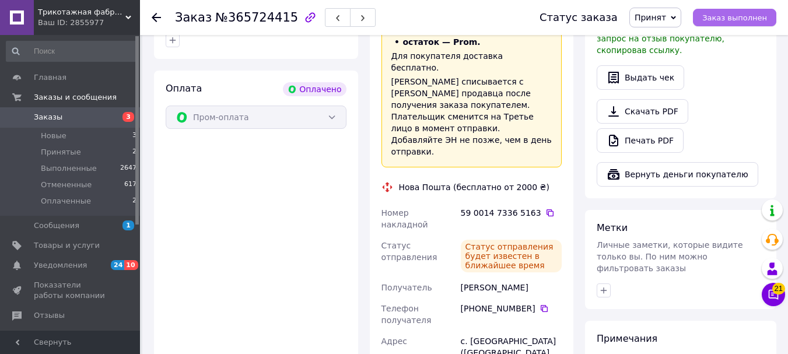
click at [742, 21] on span "Заказ выполнен" at bounding box center [734, 17] width 65 height 9
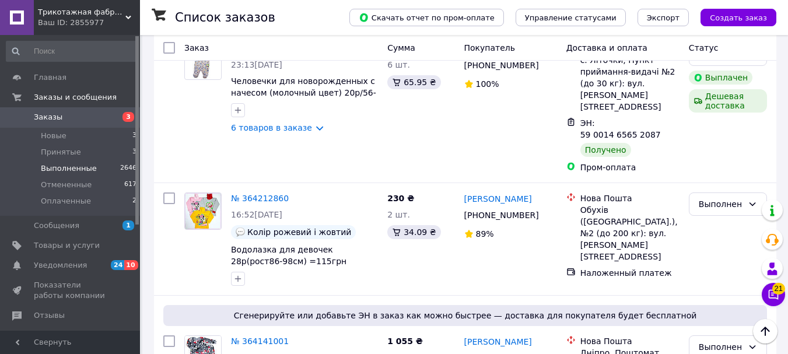
scroll to position [2183, 0]
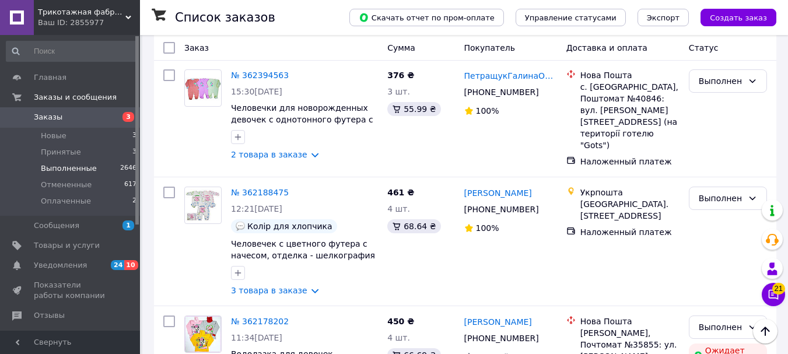
scroll to position [2214, 0]
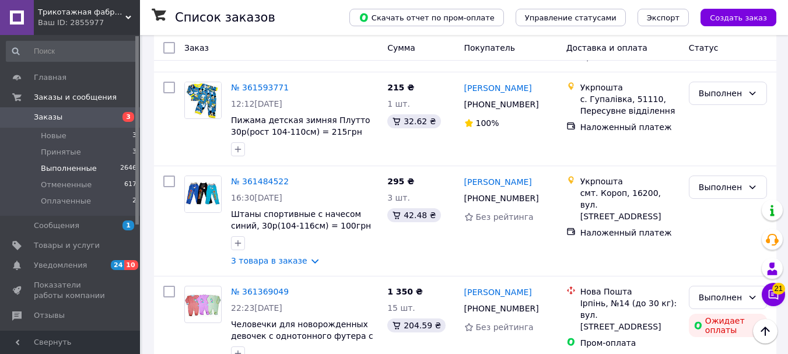
scroll to position [875, 0]
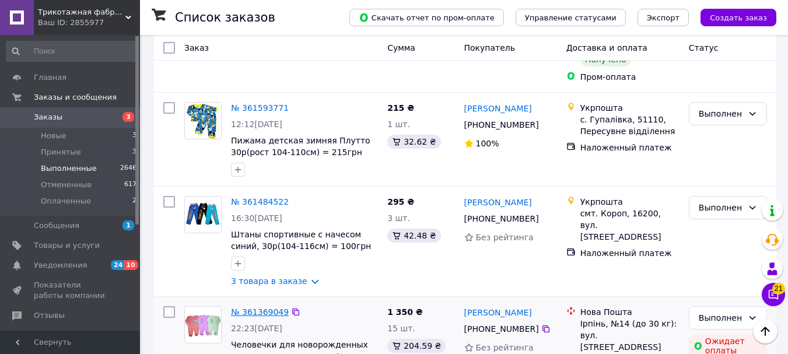
click at [251, 307] on link "№ 361369049" at bounding box center [260, 311] width 58 height 9
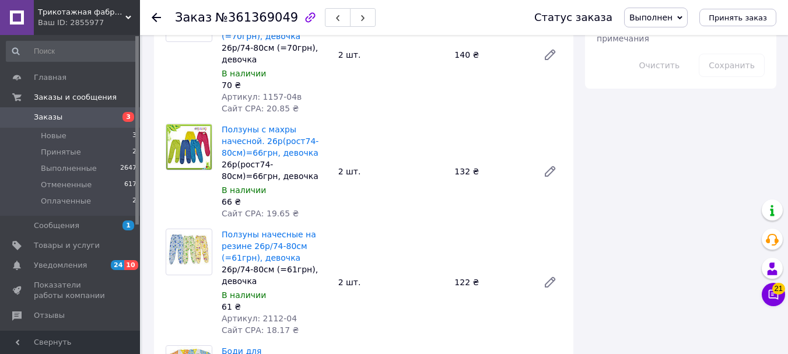
scroll to position [630, 0]
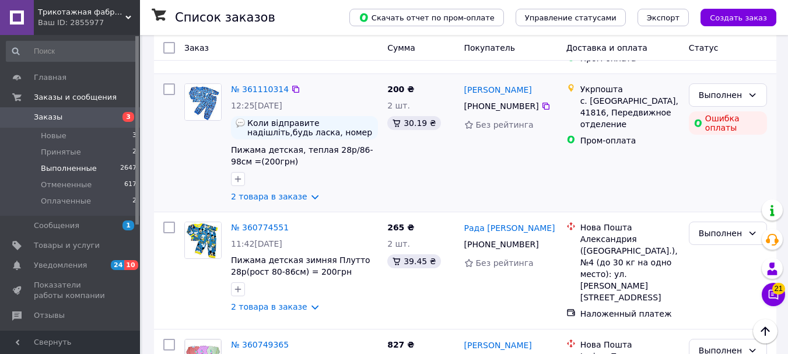
scroll to position [1516, 0]
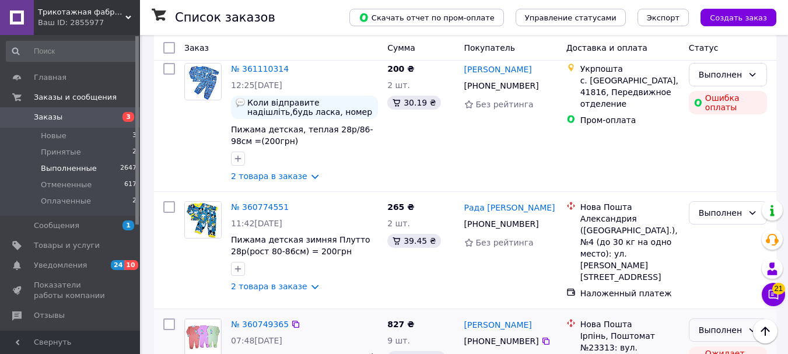
click at [747, 318] on div "Выполнен" at bounding box center [728, 329] width 78 height 23
click at [764, 175] on li "Принят" at bounding box center [727, 177] width 77 height 21
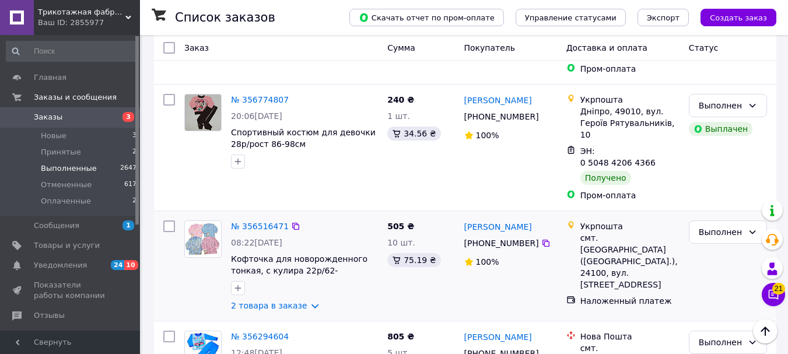
scroll to position [2226, 0]
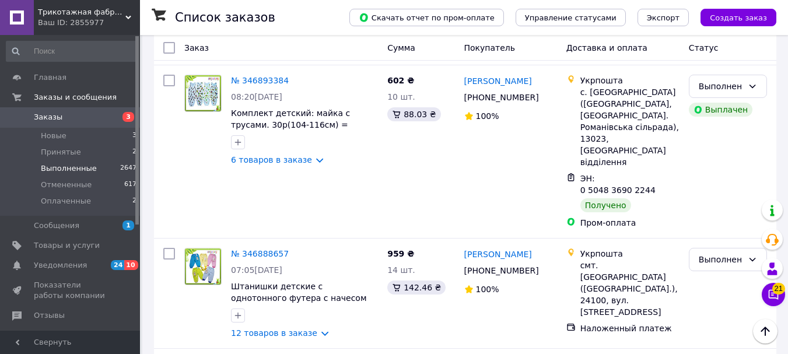
scroll to position [2319, 0]
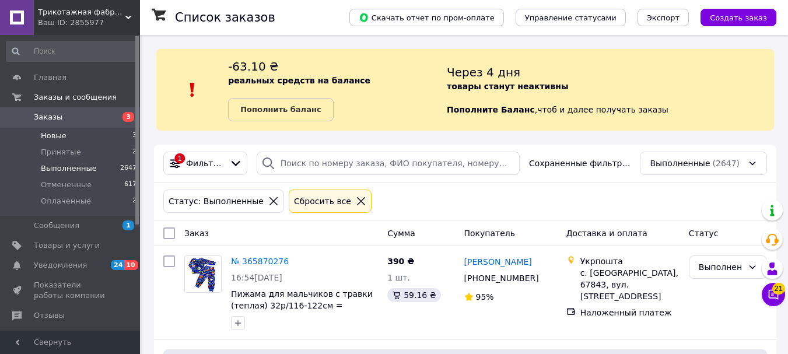
click at [55, 136] on span "Новые" at bounding box center [54, 136] width 26 height 10
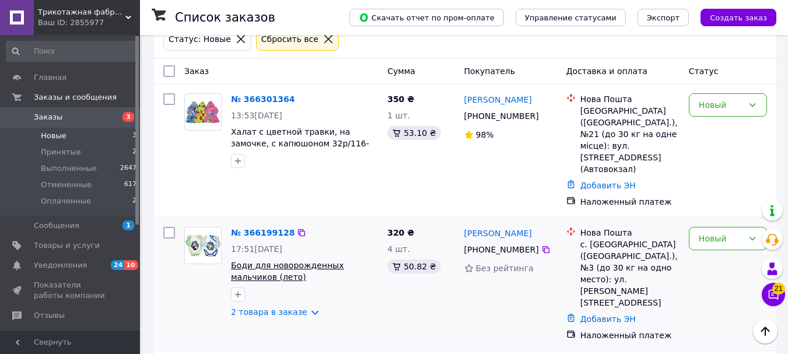
scroll to position [275, 0]
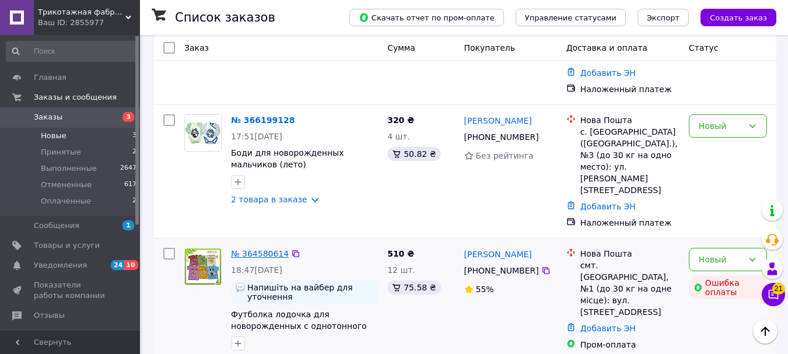
click at [256, 249] on link "№ 364580614" at bounding box center [260, 253] width 58 height 9
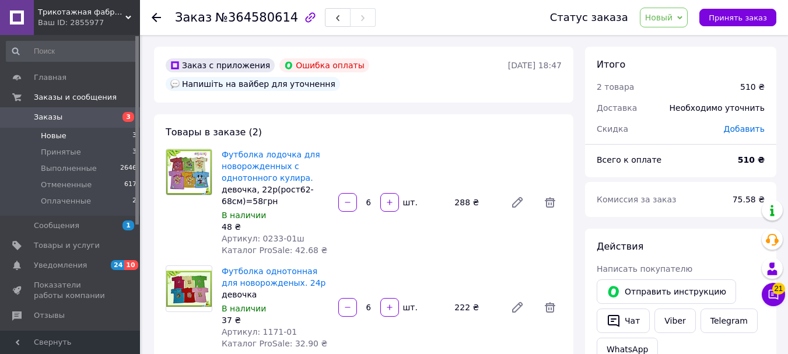
click at [57, 135] on span "Новые" at bounding box center [54, 136] width 26 height 10
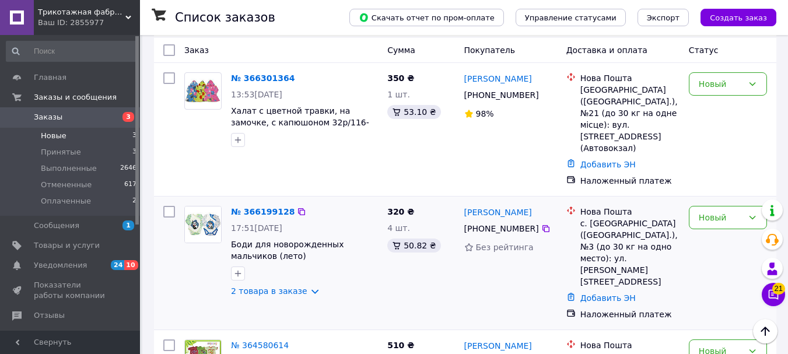
scroll to position [275, 0]
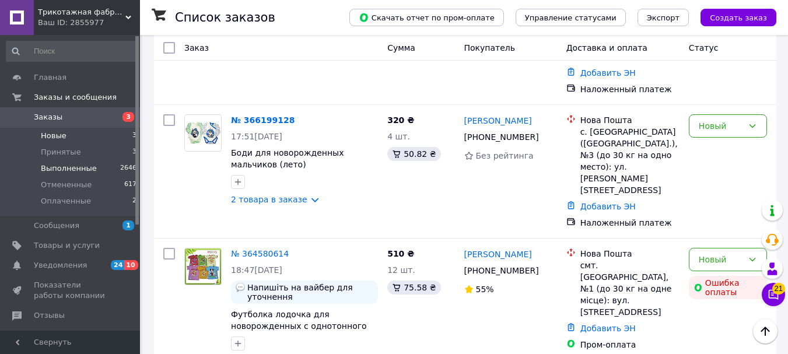
click at [65, 168] on span "Выполненные" at bounding box center [69, 168] width 56 height 10
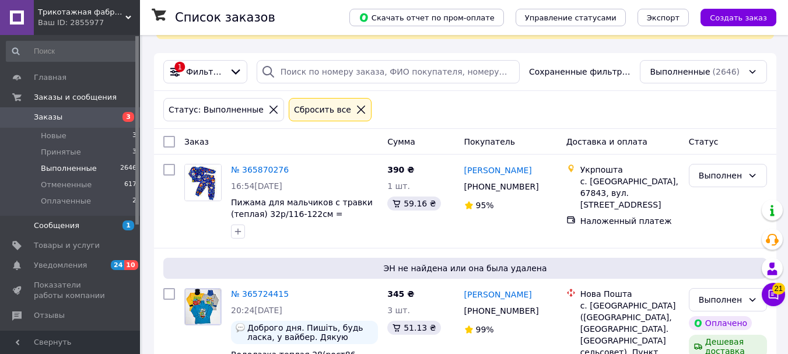
scroll to position [117, 0]
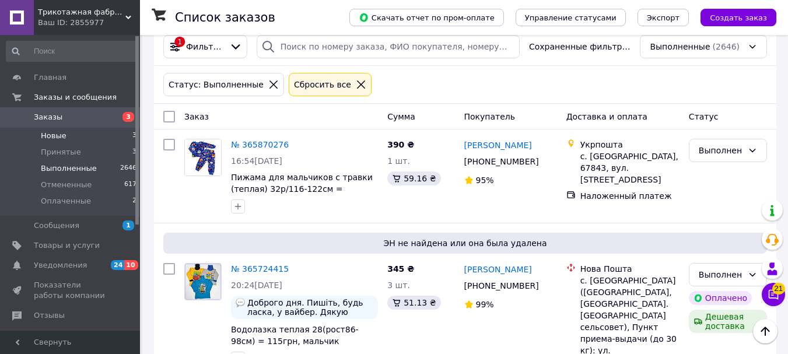
click at [59, 131] on span "Новые" at bounding box center [54, 136] width 26 height 10
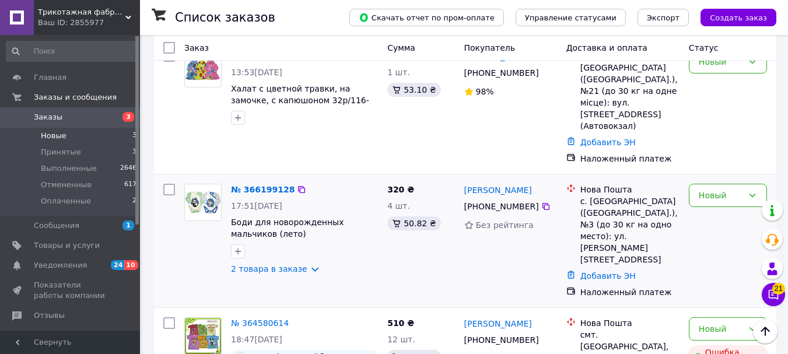
scroll to position [275, 0]
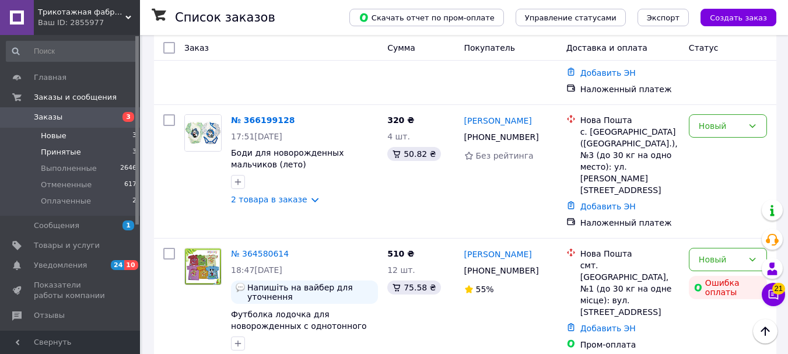
click at [62, 152] on span "Принятые" at bounding box center [61, 152] width 40 height 10
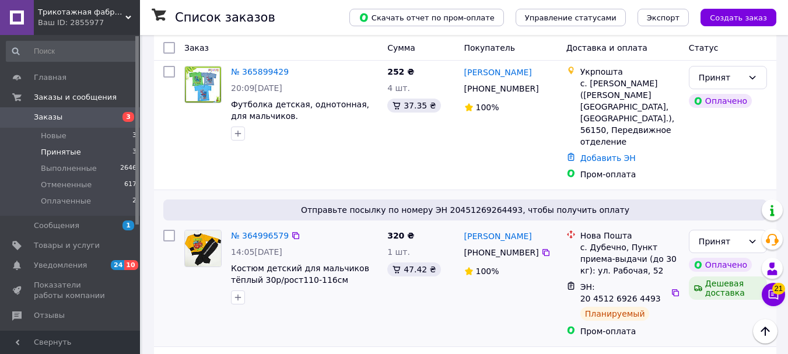
scroll to position [125, 0]
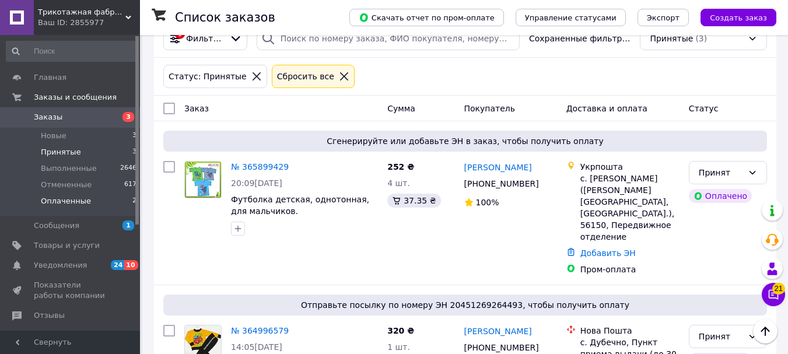
click at [64, 206] on span "Оплаченные" at bounding box center [66, 201] width 50 height 10
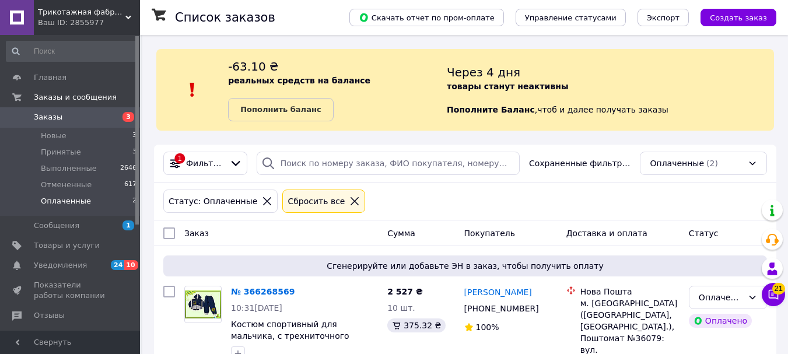
click at [73, 201] on span "Оплаченные" at bounding box center [66, 201] width 50 height 10
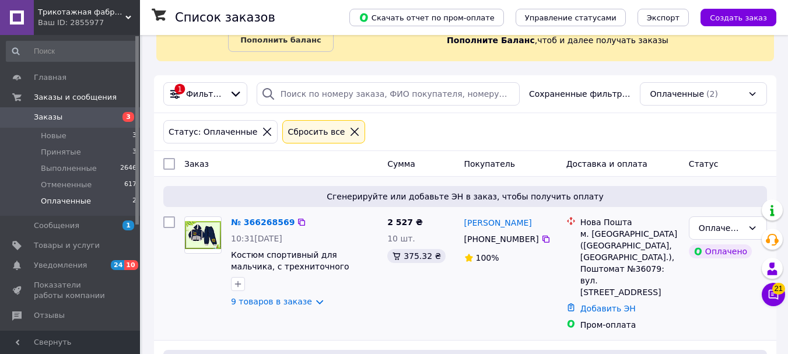
scroll to position [173, 0]
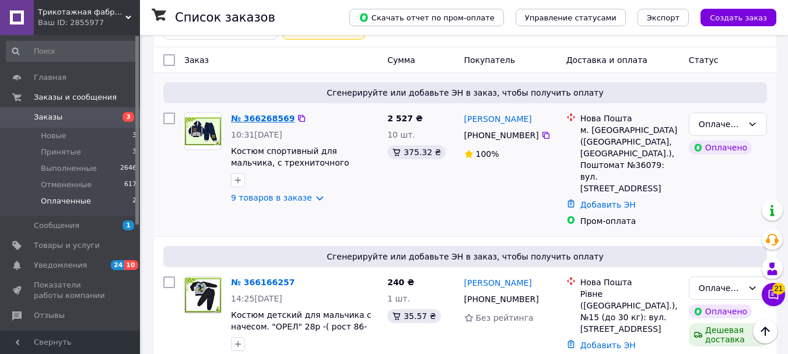
click at [271, 115] on link "№ 366268569" at bounding box center [263, 118] width 64 height 9
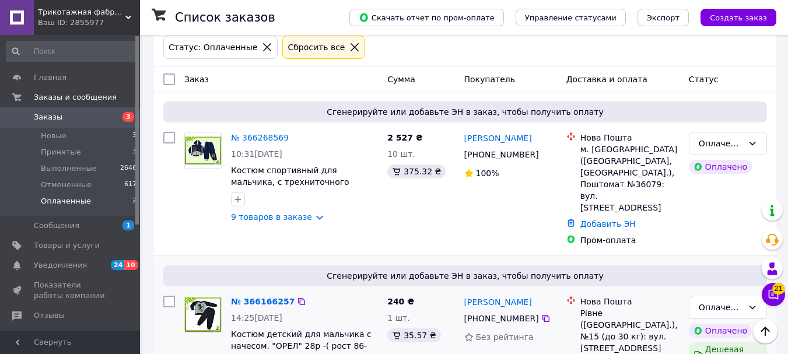
scroll to position [173, 0]
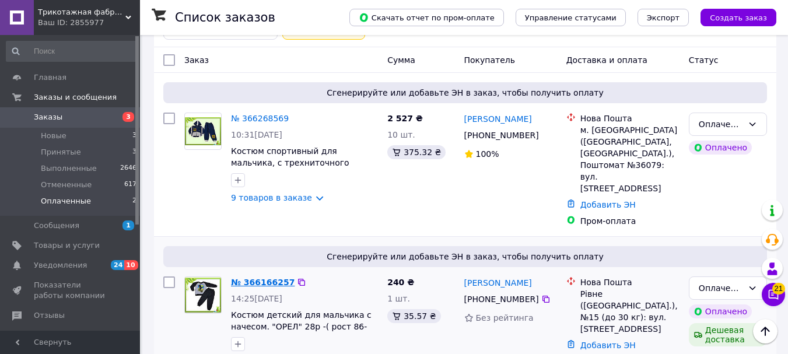
click at [257, 278] on link "№ 366166257" at bounding box center [263, 282] width 64 height 9
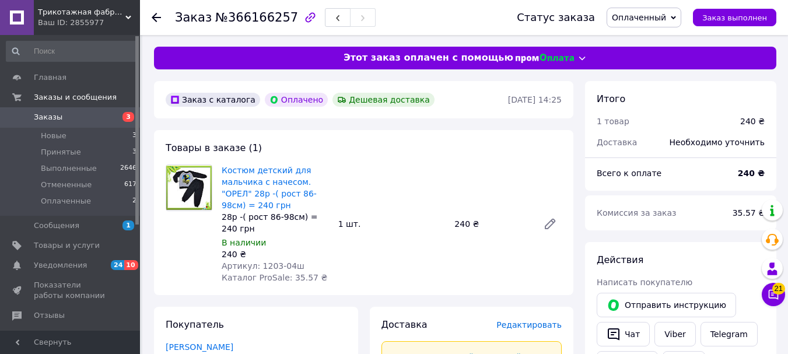
click at [70, 11] on span "Трикотажная фабрика "ВОВКА И [GEOGRAPHIC_DATA]"" at bounding box center [81, 12] width 87 height 10
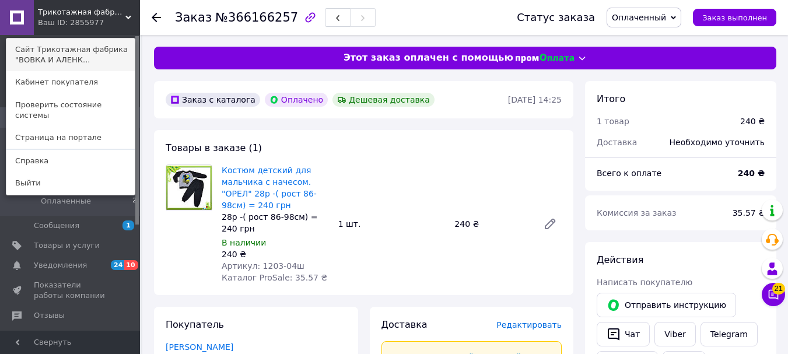
click at [77, 52] on link "Сайт Трикотажная фабрика "ВОВКА И АЛЕНК..." at bounding box center [70, 54] width 128 height 33
